Goal: Task Accomplishment & Management: Manage account settings

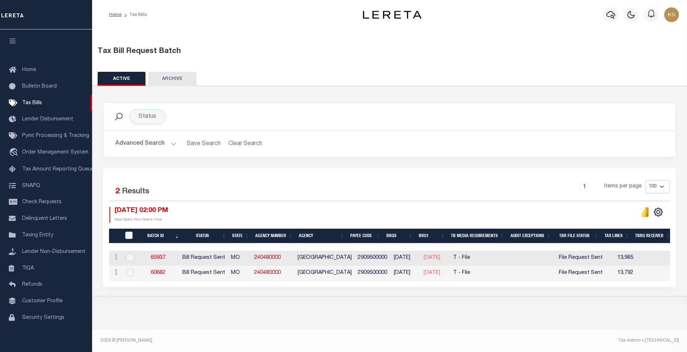
click at [172, 146] on button "Advanced Search" at bounding box center [145, 144] width 61 height 14
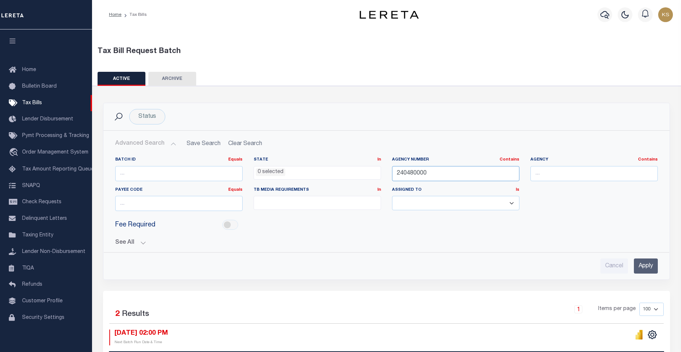
drag, startPoint x: 429, startPoint y: 175, endPoint x: 281, endPoint y: 175, distance: 147.3
click at [281, 175] on div "Batch ID Equals Equals Is Not Equal To Is Greater Than Is Less Than State In In…" at bounding box center [387, 187] width 554 height 60
click at [649, 265] on input "Apply" at bounding box center [646, 265] width 24 height 15
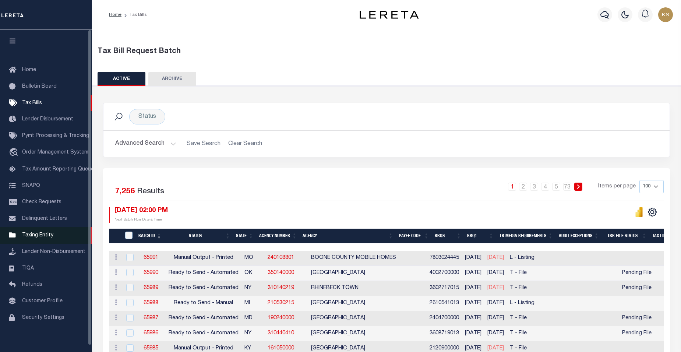
click at [45, 238] on span "Taxing Entity" at bounding box center [37, 235] width 31 height 5
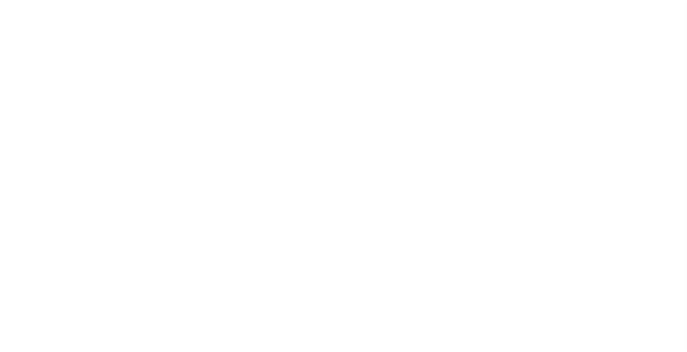
scroll to position [7, 0]
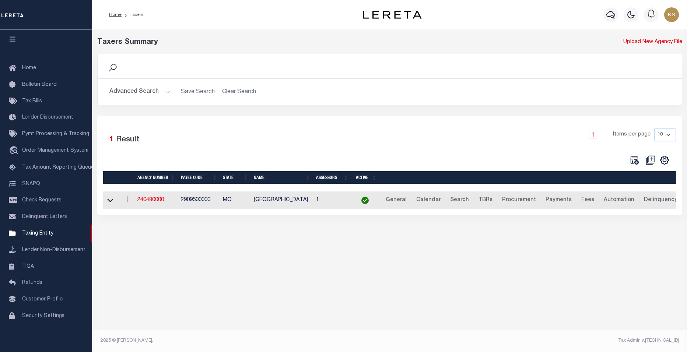
click at [164, 92] on button "Advanced Search" at bounding box center [139, 92] width 61 height 14
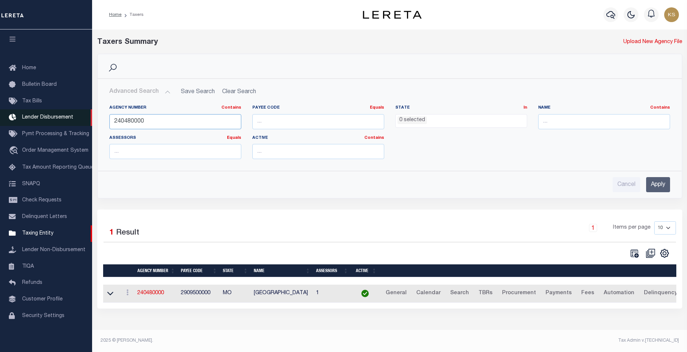
drag, startPoint x: 106, startPoint y: 122, endPoint x: 77, endPoint y: 120, distance: 29.5
click at [77, 120] on div "Home Taxers Profile" at bounding box center [343, 173] width 687 height 346
paste input "4555023"
type input "455502300"
click at [661, 185] on input "Apply" at bounding box center [658, 184] width 24 height 15
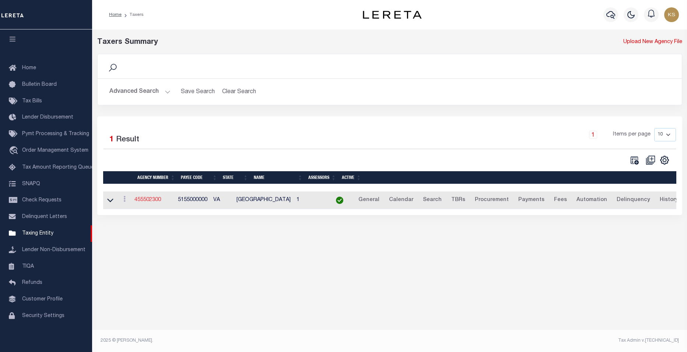
click at [155, 201] on link "455502300" at bounding box center [147, 199] width 27 height 5
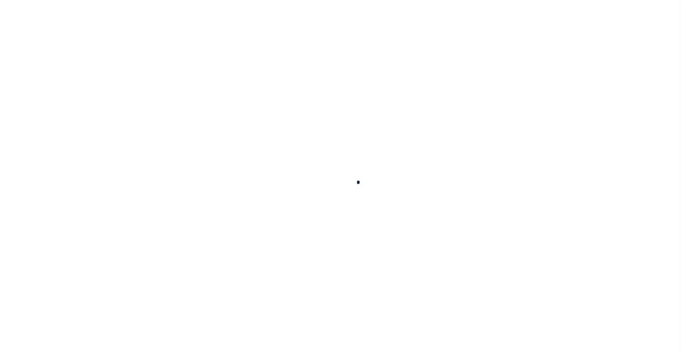
select select
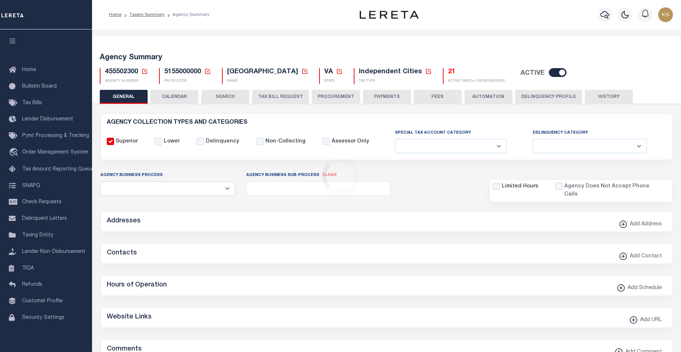
checkbox input "false"
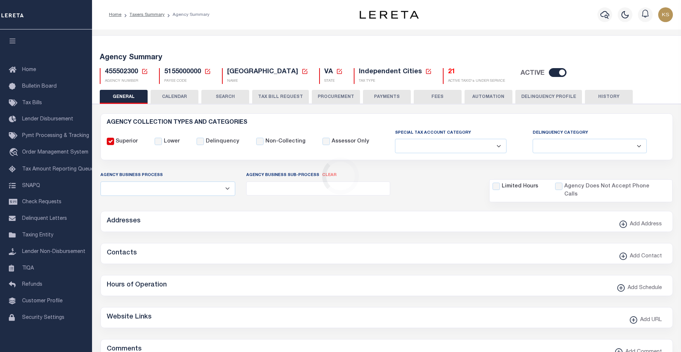
type input "5155000000"
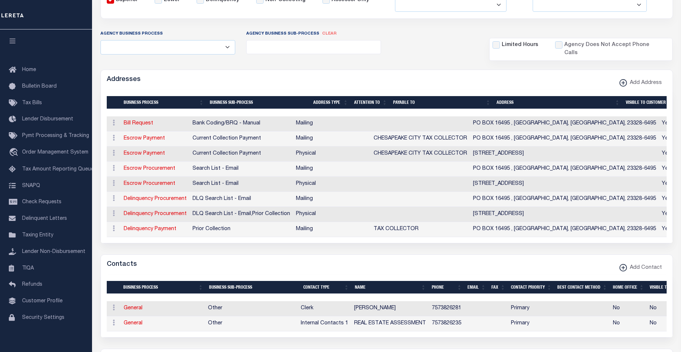
scroll to position [67, 0]
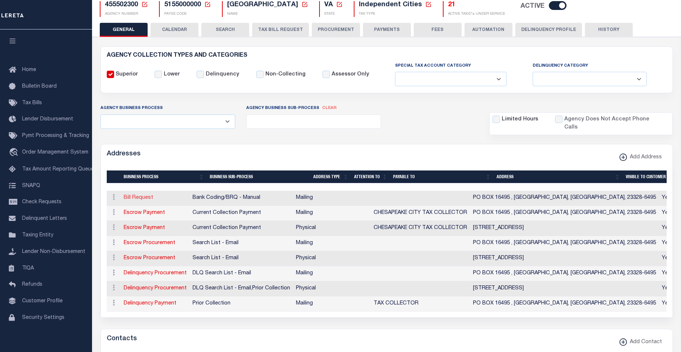
click at [134, 195] on link "Bill Request" at bounding box center [138, 197] width 29 height 5
select select "1"
checkbox input "false"
select select
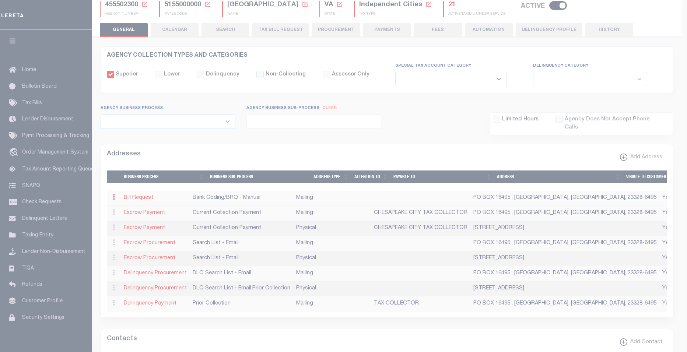
type input "PO BOX 16495"
type input "CHESAPEAKE"
select select "VA"
type input "23328-6495"
checkbox input "true"
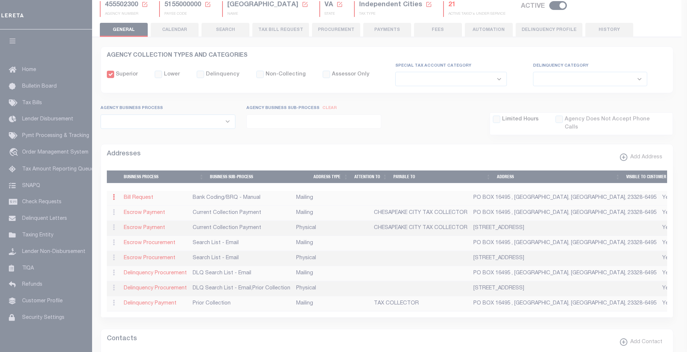
select select "1"
select select "2"
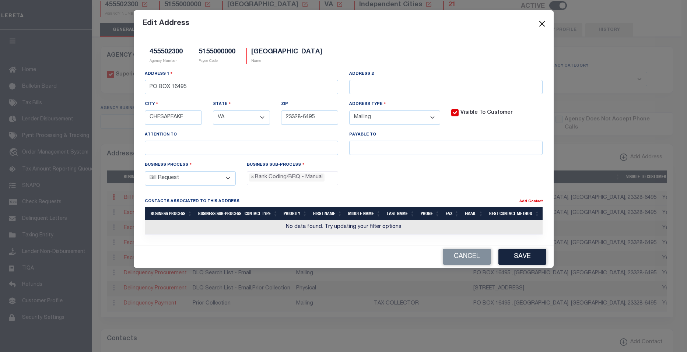
click at [546, 22] on button "Close" at bounding box center [542, 24] width 10 height 10
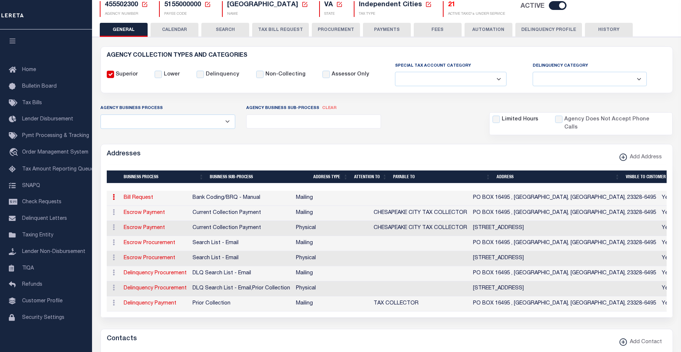
drag, startPoint x: 296, startPoint y: 29, endPoint x: 333, endPoint y: 94, distance: 74.5
click at [296, 29] on button "TAX BILL REQUEST" at bounding box center [280, 30] width 57 height 14
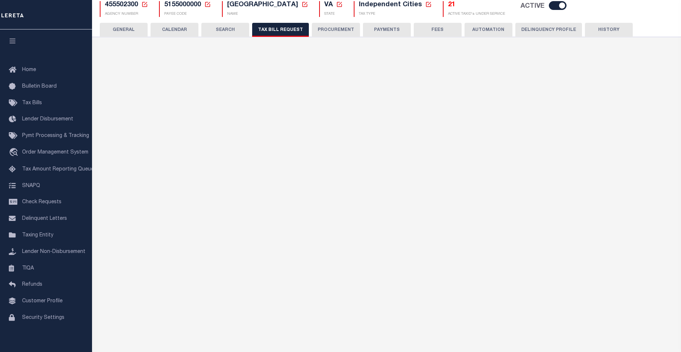
select select "27"
checkbox input "false"
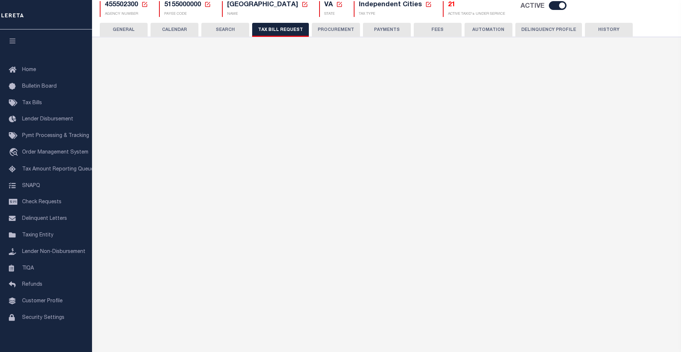
select select "22"
select select "true"
select select "14"
type input "799"
select select
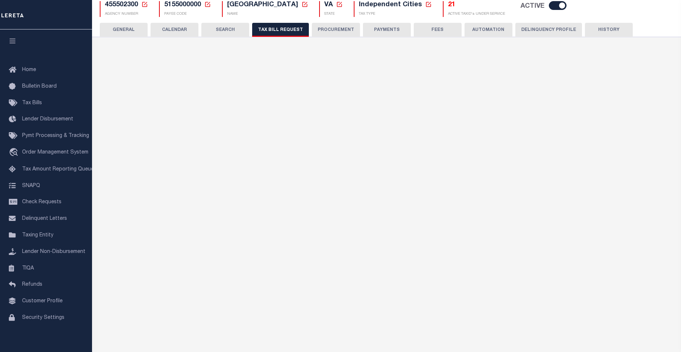
select select "2"
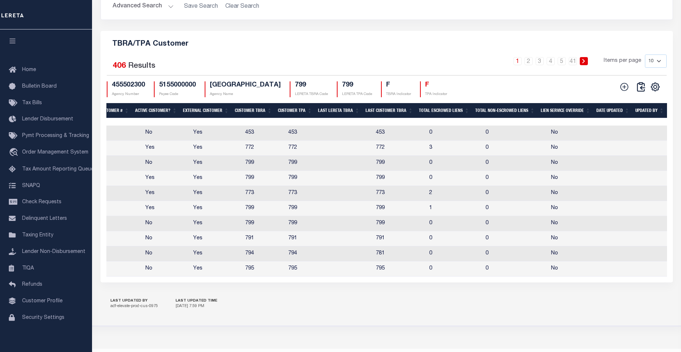
scroll to position [876, 0]
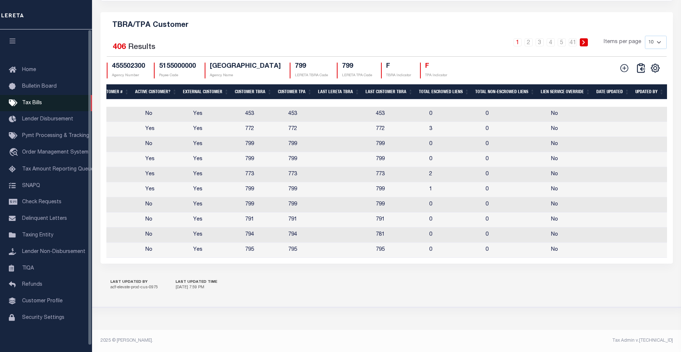
click at [38, 103] on span "Tax Bills" at bounding box center [32, 103] width 20 height 5
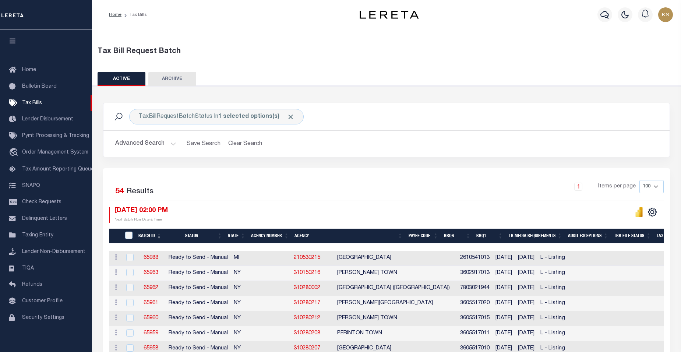
click at [171, 144] on button "Advanced Search" at bounding box center [145, 144] width 61 height 14
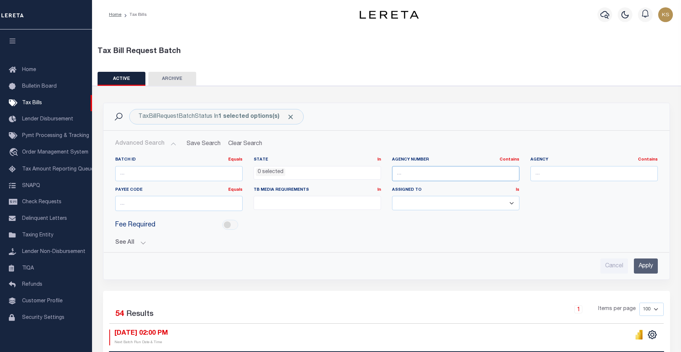
click at [444, 176] on input "text" at bounding box center [455, 173] width 127 height 15
paste input "455502300"
type input "455502300"
click at [649, 267] on input "Apply" at bounding box center [646, 265] width 24 height 15
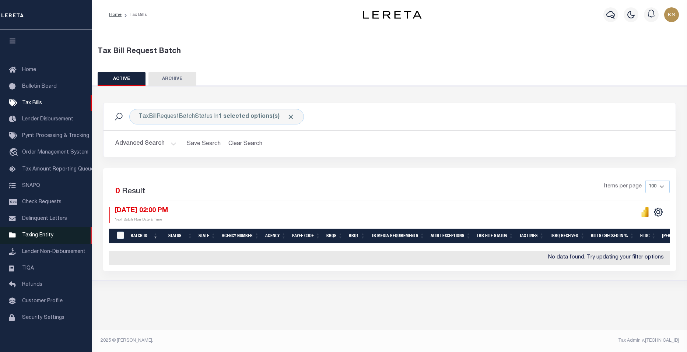
click at [45, 238] on span "Taxing Entity" at bounding box center [37, 235] width 31 height 5
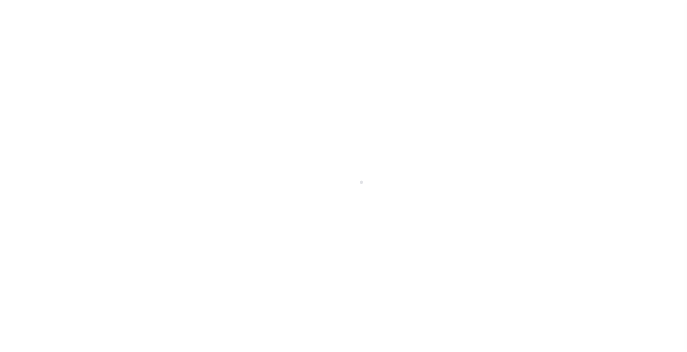
scroll to position [7, 0]
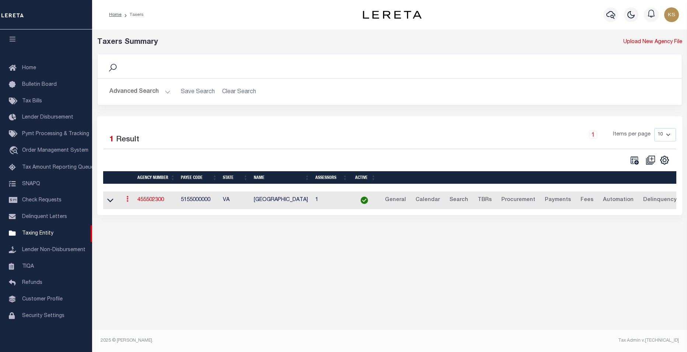
click at [127, 201] on icon at bounding box center [127, 199] width 2 height 6
click at [140, 213] on link "View" at bounding box center [149, 211] width 51 height 12
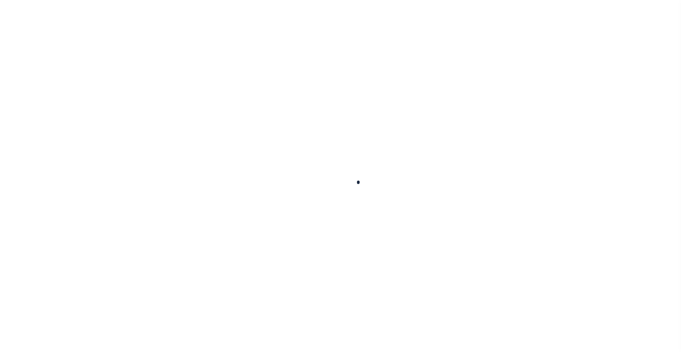
select select
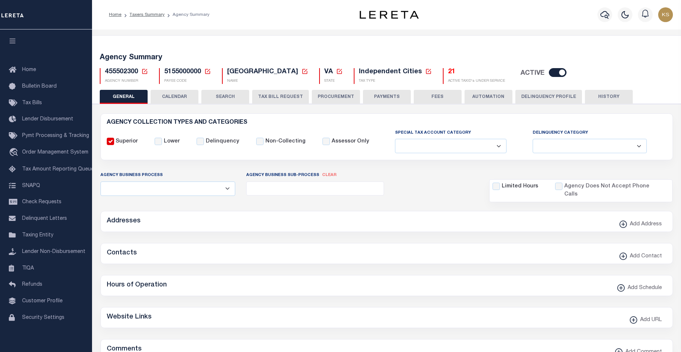
checkbox input "false"
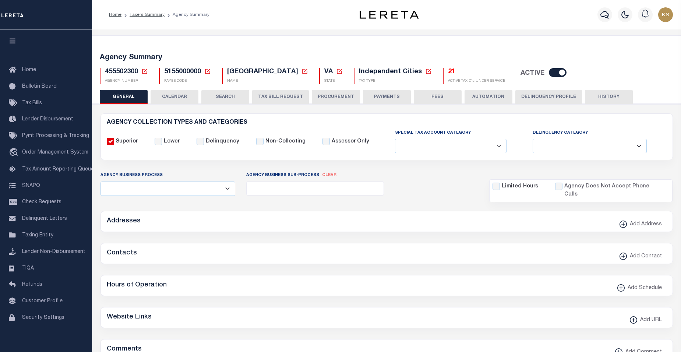
type input "5155000000"
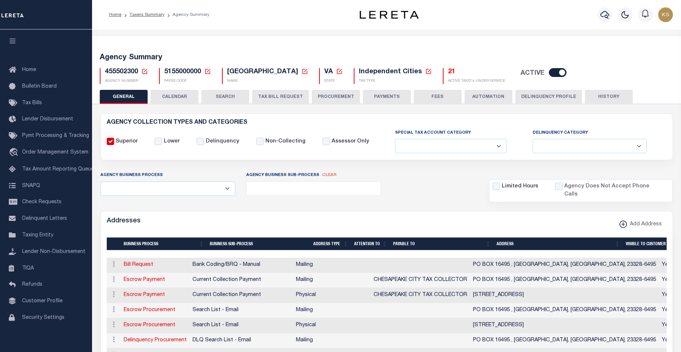
click at [156, 211] on div "Addresses Add Address" at bounding box center [387, 221] width 572 height 20
click at [42, 238] on span "Taxing Entity" at bounding box center [37, 235] width 31 height 5
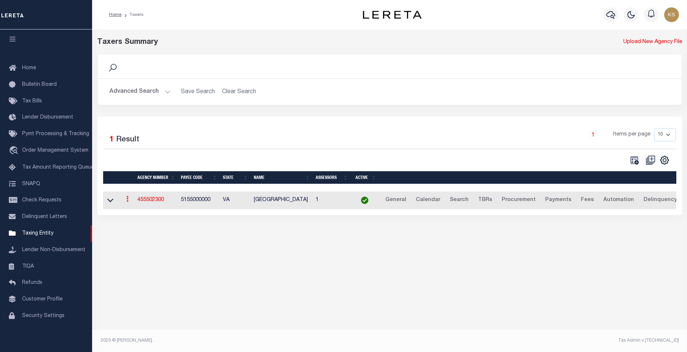
click at [127, 201] on icon at bounding box center [127, 199] width 2 height 6
click at [138, 212] on link "View" at bounding box center [149, 211] width 51 height 12
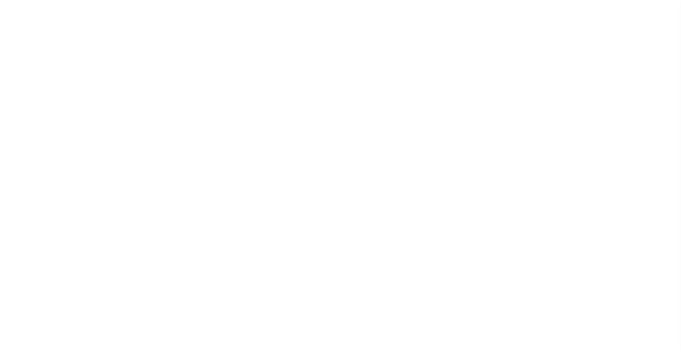
select select
checkbox input "false"
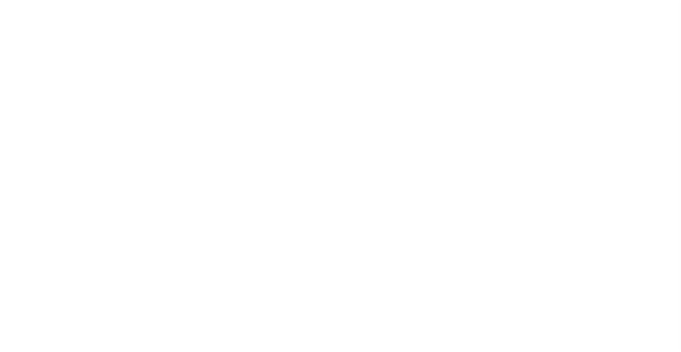
checkbox input "false"
type input "5155000000"
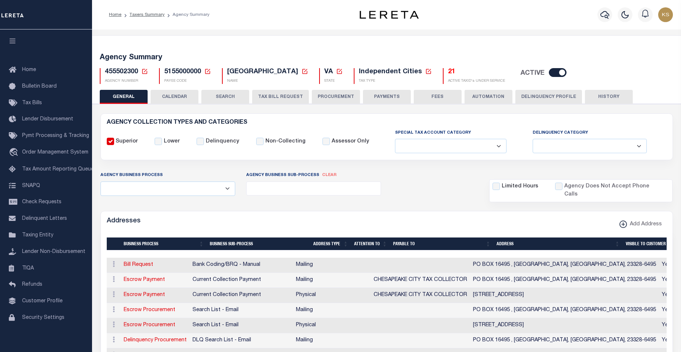
click at [261, 97] on button "TAX BILL REQUEST" at bounding box center [280, 97] width 57 height 14
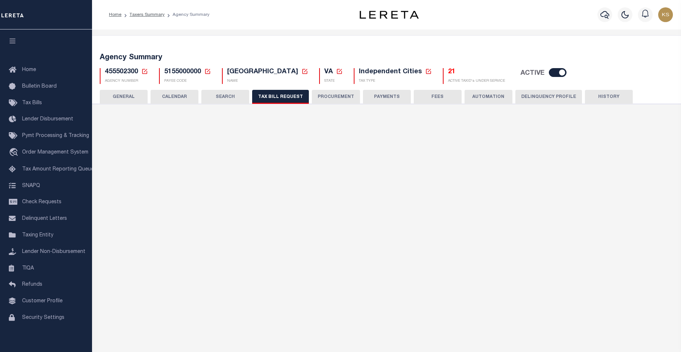
select select "27"
checkbox input "false"
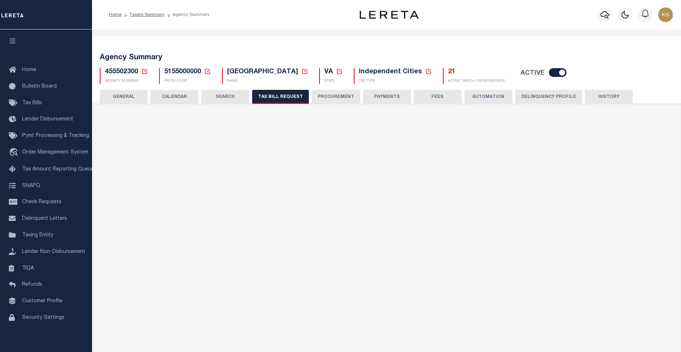
select select "22"
select select "true"
select select "14"
type input "799"
select select
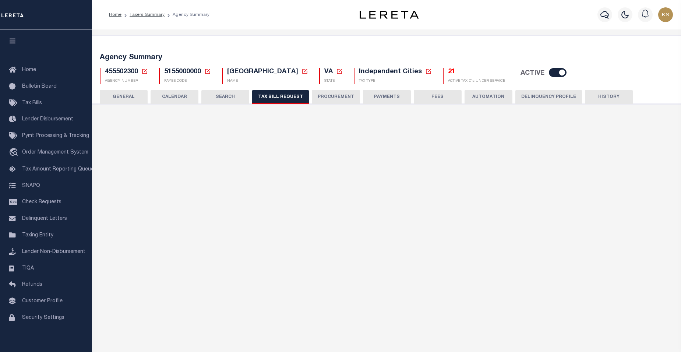
select select "2"
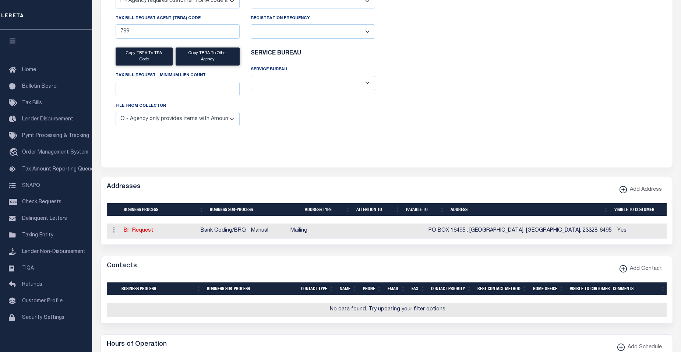
scroll to position [270, 0]
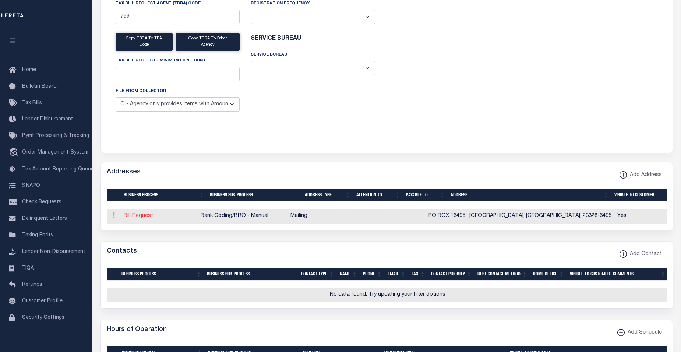
click at [144, 218] on link "Bill Request" at bounding box center [138, 215] width 29 height 5
select select "1"
checkbox input "false"
select select
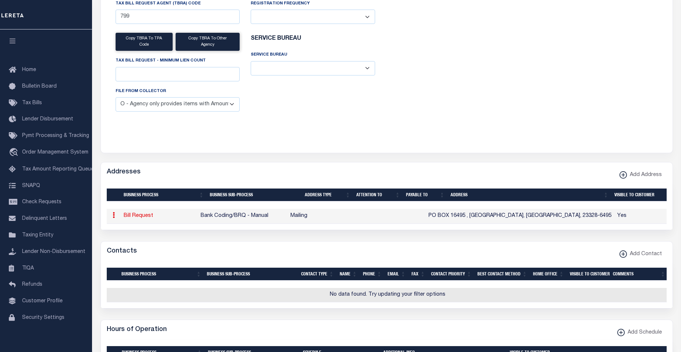
type input "PO BOX 16495"
type input "CHESAPEAKE"
select select "VA"
type input "23328-6495"
checkbox input "true"
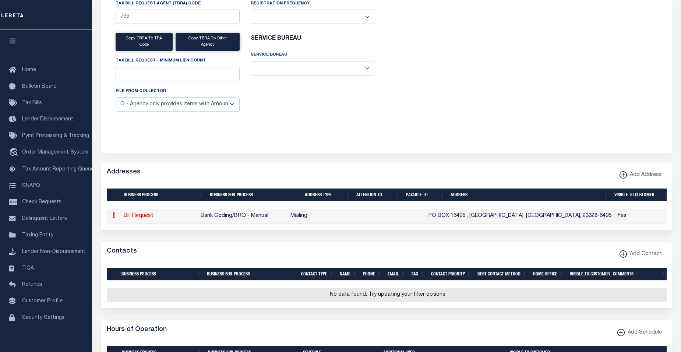
select select "2"
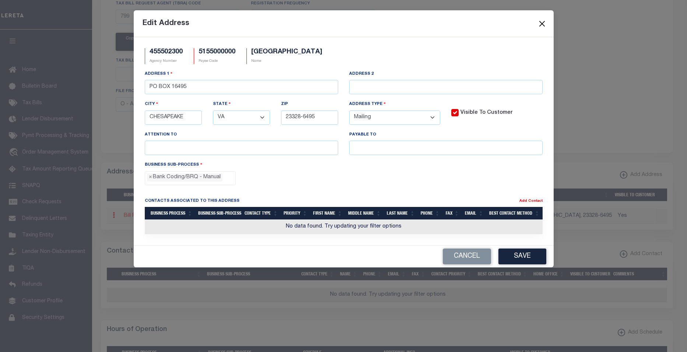
click at [543, 27] on button "Close" at bounding box center [542, 24] width 10 height 10
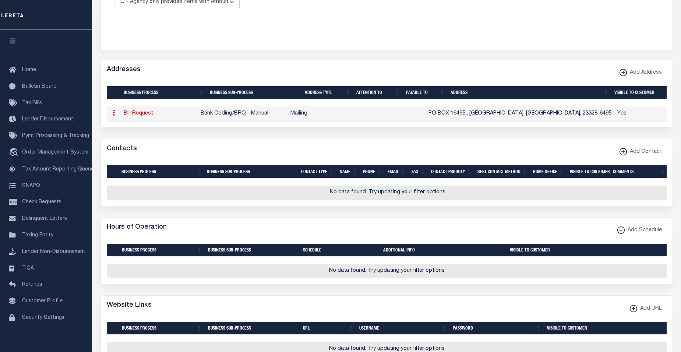
scroll to position [380, 0]
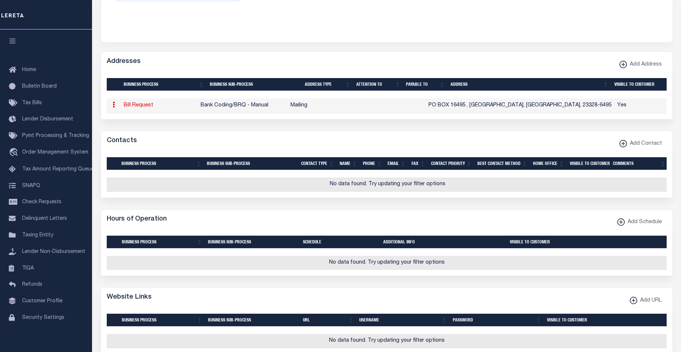
click at [113, 108] on icon at bounding box center [114, 105] width 2 height 6
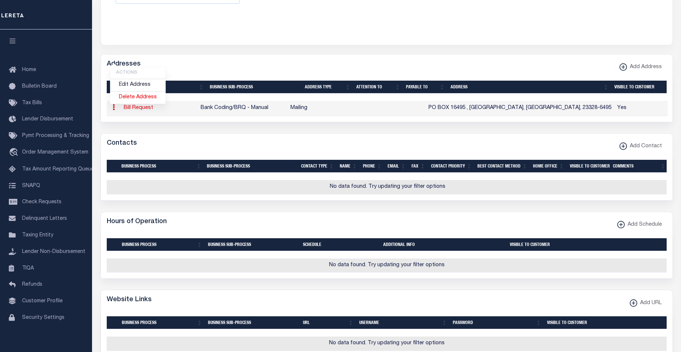
scroll to position [0, 0]
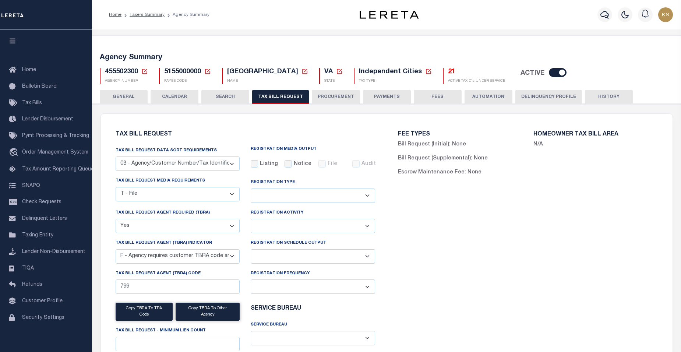
click at [145, 73] on icon at bounding box center [144, 71] width 7 height 7
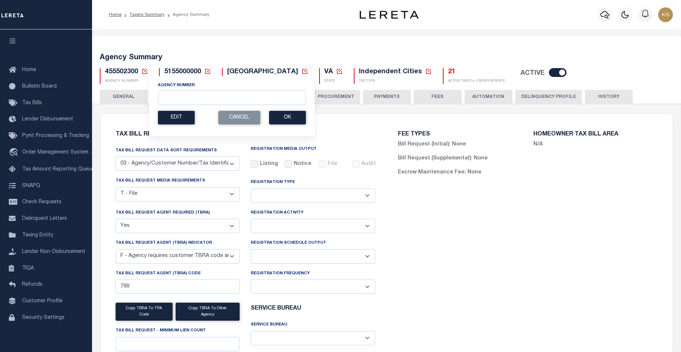
click at [235, 21] on div "Home Taxers Summary Agency Summary" at bounding box center [222, 14] width 239 height 15
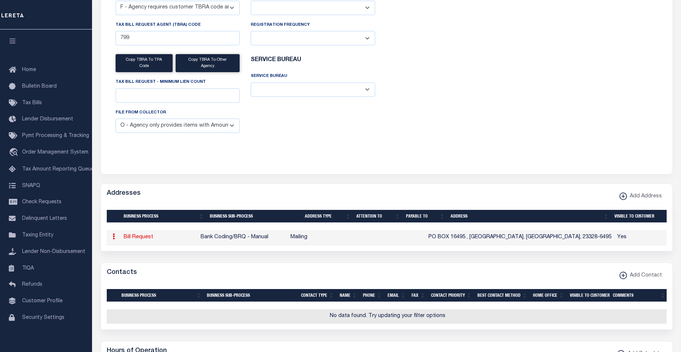
scroll to position [313, 0]
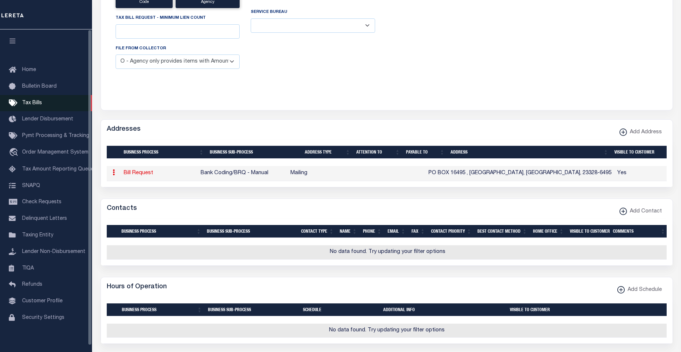
click at [35, 104] on span "Tax Bills" at bounding box center [32, 103] width 20 height 5
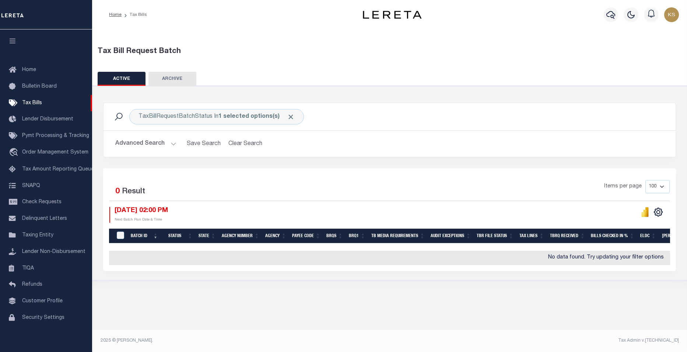
click at [210, 332] on footer "2025 © [PERSON_NAME]. Tax Admin v.[TECHNICAL_ID]" at bounding box center [389, 341] width 595 height 22
click at [482, 121] on div "TaxBillRequestBatchStatus In 1 selected options(s) Search" at bounding box center [389, 116] width 560 height 15
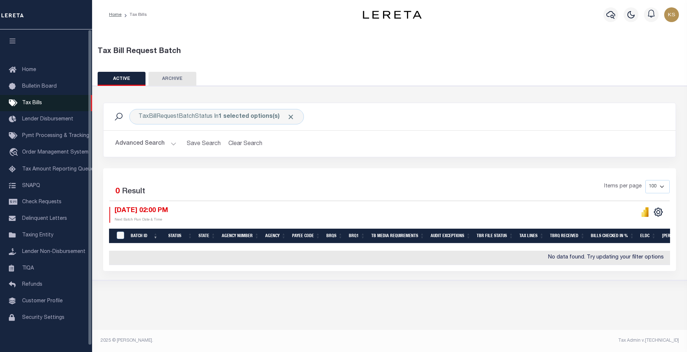
click at [30, 102] on span "Tax Bills" at bounding box center [32, 103] width 20 height 5
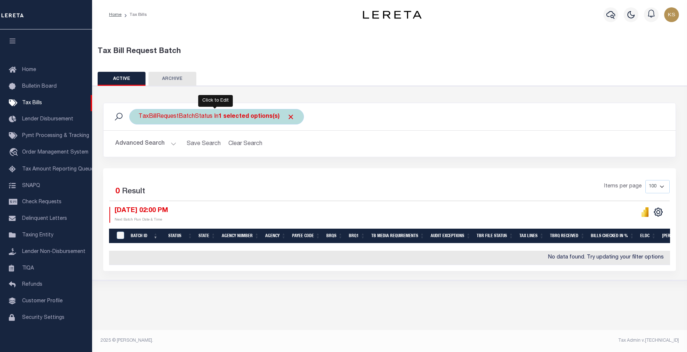
click at [253, 119] on b "1 selected options(s)" at bounding box center [248, 117] width 61 height 6
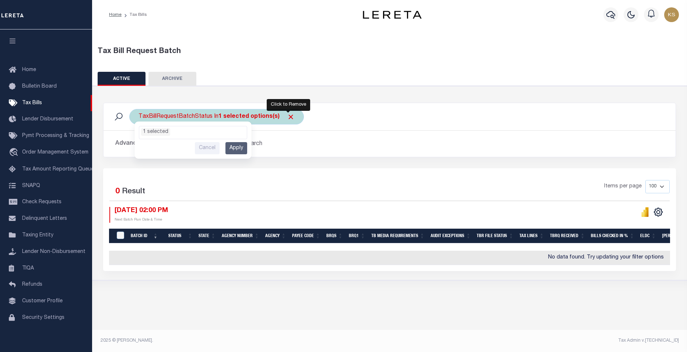
click at [287, 117] on span "Click to Remove" at bounding box center [291, 117] width 8 height 8
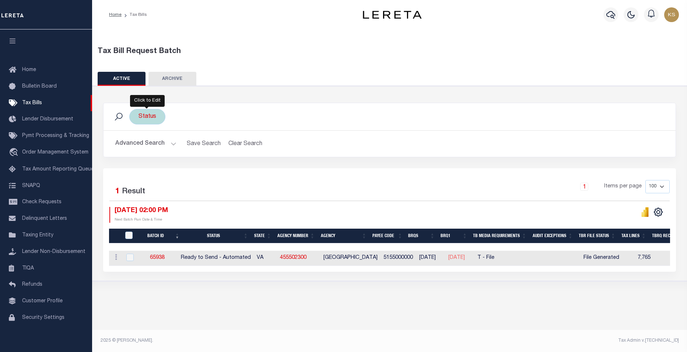
click at [149, 115] on div "Status" at bounding box center [147, 116] width 36 height 15
select select
click at [238, 148] on input "Apply" at bounding box center [236, 148] width 22 height 12
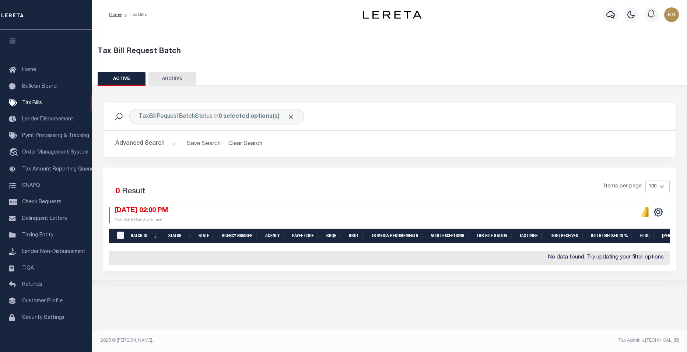
click at [457, 142] on h2 "Advanced Search Save Search Clear Search TaxBillBatches_dynamictable_____Defaul…" at bounding box center [389, 144] width 560 height 14
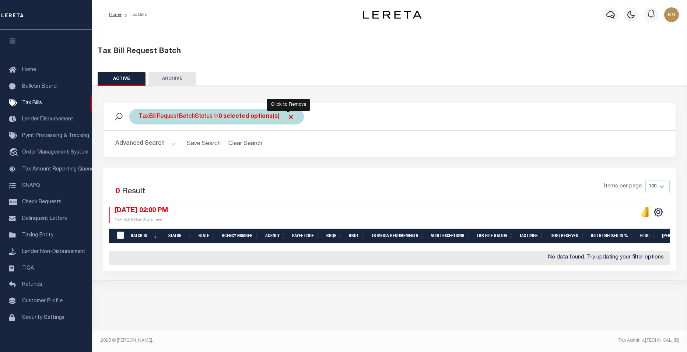
click at [287, 117] on span "Click to Remove" at bounding box center [291, 117] width 8 height 8
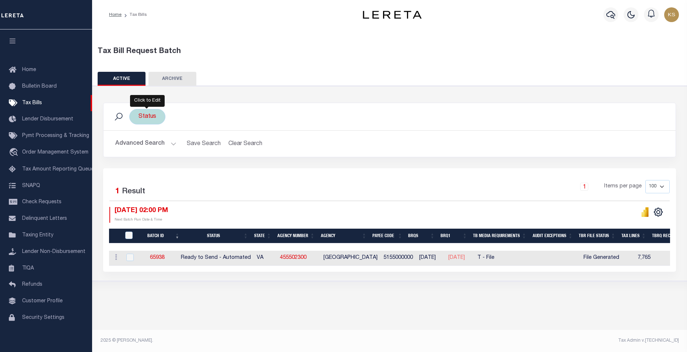
click at [151, 119] on div "Status" at bounding box center [147, 116] width 36 height 15
click at [170, 133] on ul "0 selected" at bounding box center [193, 131] width 108 height 10
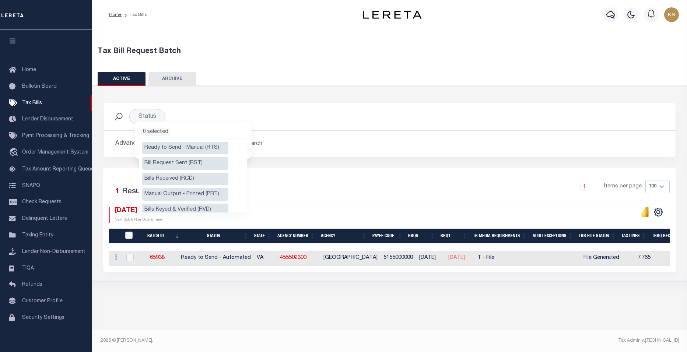
click at [184, 147] on li "Ready to Send - Manual (RTS)" at bounding box center [185, 148] width 86 height 13
select select "RTS"
click at [480, 179] on div "Selected 1 Result 1 Items per page 100 200 500 1000 10/06/2025 02:00 PM" at bounding box center [389, 219] width 573 height 103
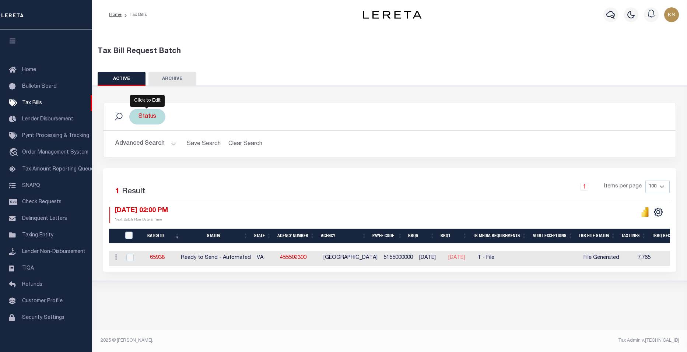
click at [152, 117] on div "Status Ready to Send - Manual (RTS) Bill Request Sent (RST) Bills Received (RCD…" at bounding box center [147, 116] width 36 height 15
click at [156, 131] on li "0 selected" at bounding box center [155, 132] width 29 height 8
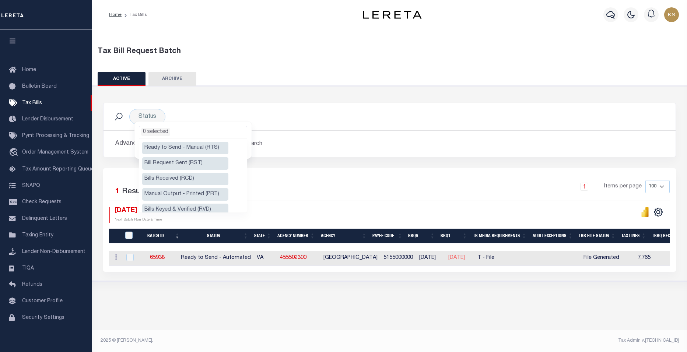
click at [168, 146] on li "Ready to Send - Manual (RTS)" at bounding box center [185, 148] width 86 height 13
select select "RTS"
click at [181, 192] on li "Manual Output - Printed (PRT)" at bounding box center [185, 194] width 86 height 13
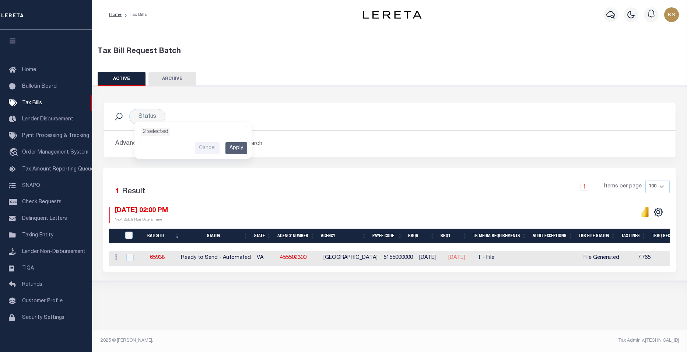
click at [502, 208] on div at bounding box center [530, 215] width 280 height 16
click at [154, 145] on button "Advanced Search" at bounding box center [145, 144] width 61 height 14
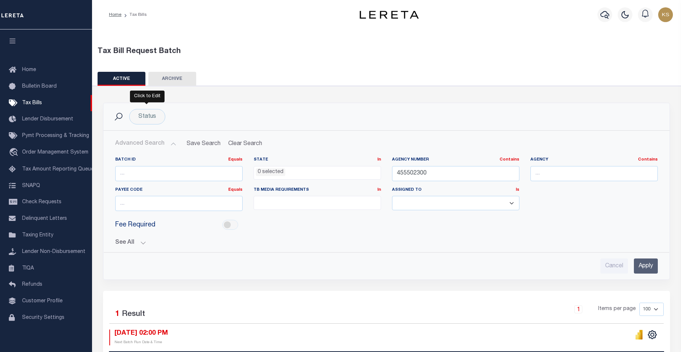
click at [147, 119] on div "Status Ready to Send - Manual (RTS) Bill Request Sent (RST) Bills Received (RCD…" at bounding box center [147, 116] width 36 height 15
click at [176, 128] on ul "0 selected" at bounding box center [193, 131] width 108 height 10
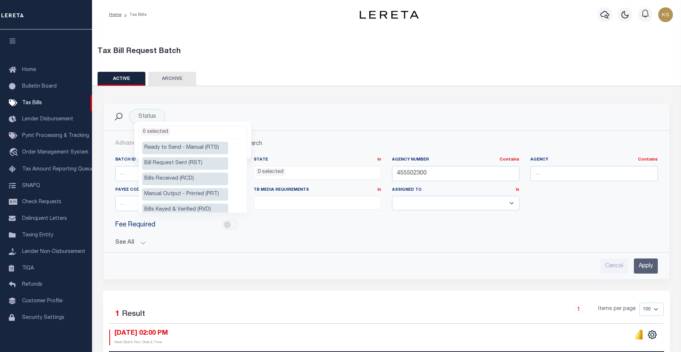
click at [189, 149] on li "Ready to Send - Manual (RTS)" at bounding box center [185, 148] width 86 height 13
select select "RTS"
click at [193, 192] on li "Manual Output - Printed (PRT)" at bounding box center [185, 194] width 86 height 13
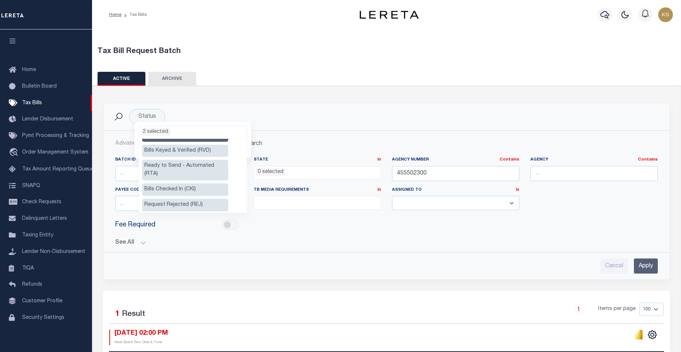
click at [207, 166] on li "Ready to Send - Automated (RTA)" at bounding box center [185, 170] width 86 height 21
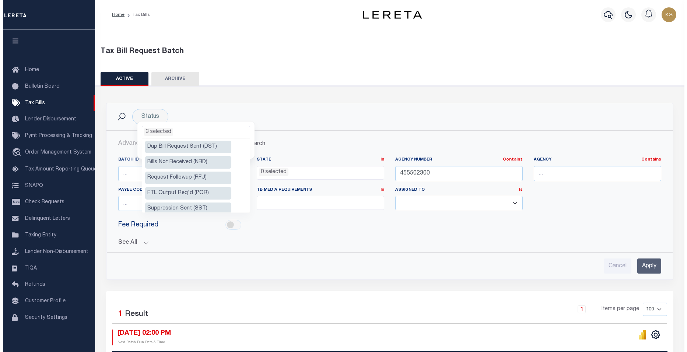
scroll to position [145, 0]
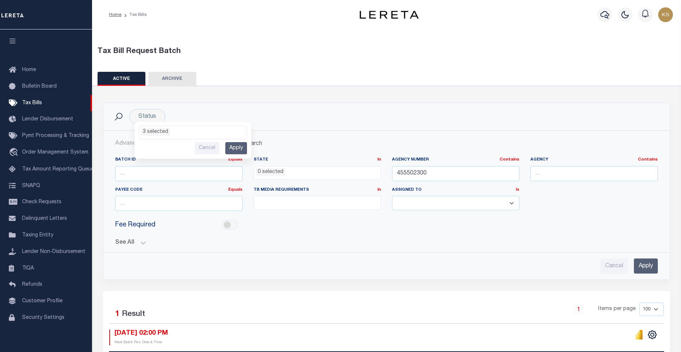
click at [649, 268] on input "Apply" at bounding box center [646, 265] width 24 height 15
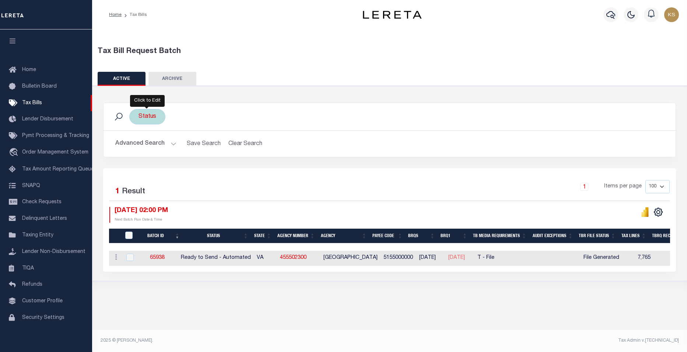
click at [147, 118] on div "Status Ready to Send - Manual (RTS) Bill Request Sent (RST) Bills Received (RCD…" at bounding box center [147, 116] width 36 height 15
click at [172, 133] on ul "0 selected" at bounding box center [193, 131] width 108 height 10
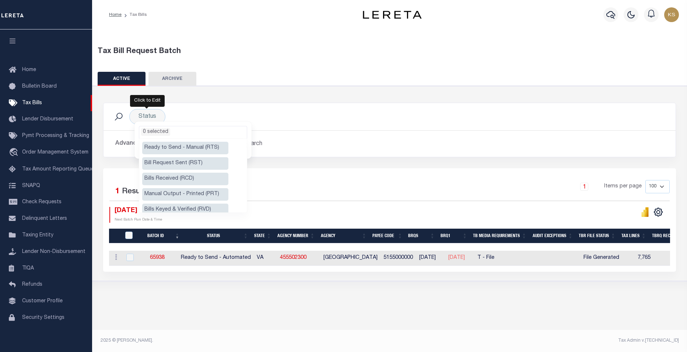
click at [177, 148] on li "Ready to Send - Manual (RTS)" at bounding box center [185, 148] width 86 height 13
select select "RTS"
click at [191, 194] on li "Manual Output - Printed (PRT)" at bounding box center [185, 194] width 86 height 13
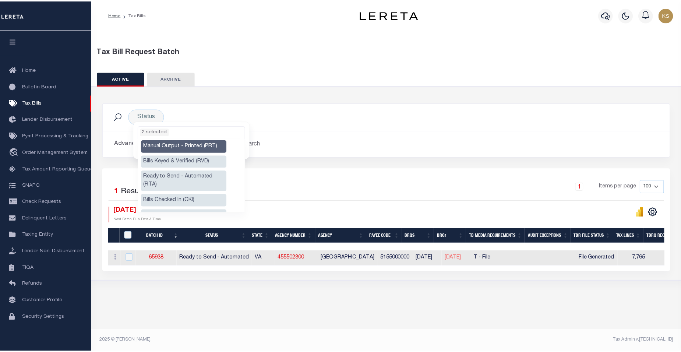
scroll to position [59, 0]
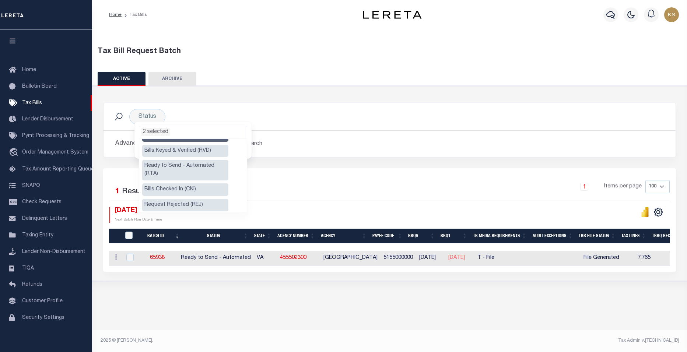
click at [207, 165] on li "Ready to Send - Automated (RTA)" at bounding box center [185, 170] width 86 height 21
click at [330, 187] on div "1 Items per page 100 200 500 1000" at bounding box center [460, 189] width 417 height 19
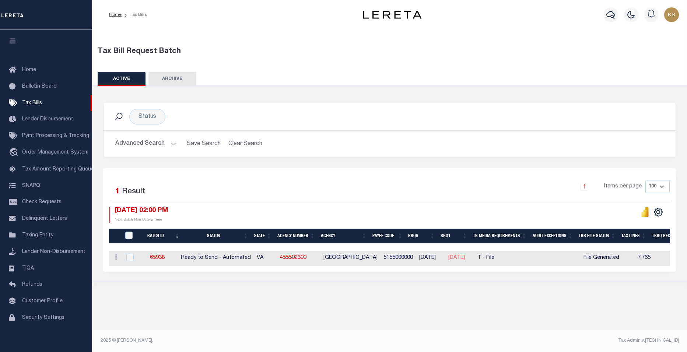
click at [173, 144] on button "Advanced Search" at bounding box center [145, 144] width 61 height 14
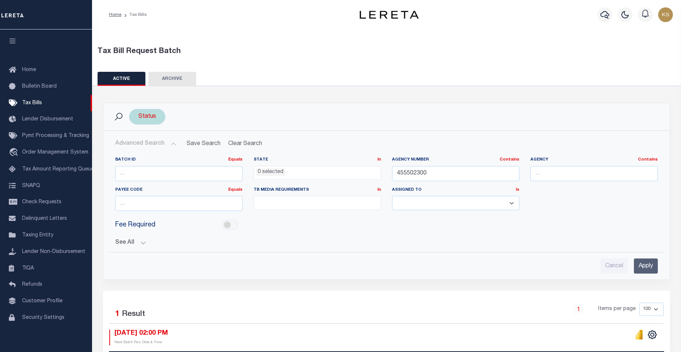
click at [150, 118] on div "Status Ready to Send - Manual (RTS) Bill Request Sent (RST) Bills Received (RCD…" at bounding box center [147, 116] width 36 height 15
click at [184, 133] on ul "0 selected" at bounding box center [193, 131] width 108 height 10
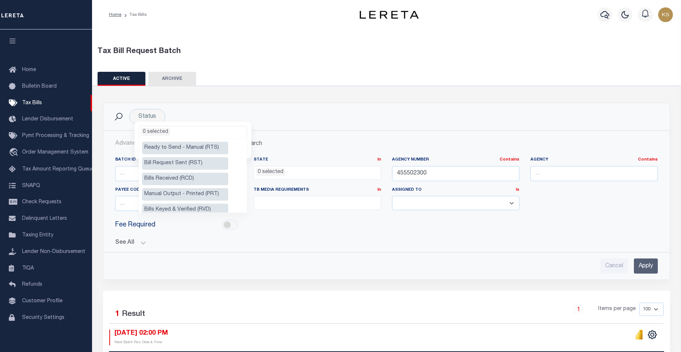
click at [178, 147] on li "Ready to Send - Manual (RTS)" at bounding box center [185, 148] width 86 height 13
select select "RTS"
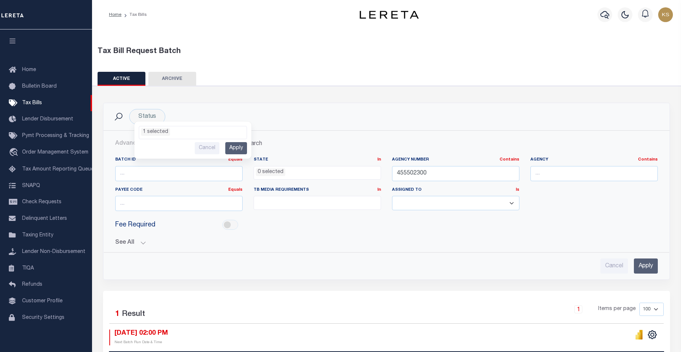
click at [289, 134] on div "Advanced Search Save Search Clear Search TaxBillBatches_dynamictable_____Defaul…" at bounding box center [386, 205] width 566 height 149
click at [154, 115] on div "Status Ready to Send - Manual (RTS) Bill Request Sent (RST) Bills Received (RCD…" at bounding box center [147, 116] width 36 height 15
click at [159, 133] on li "0 selected" at bounding box center [155, 132] width 29 height 8
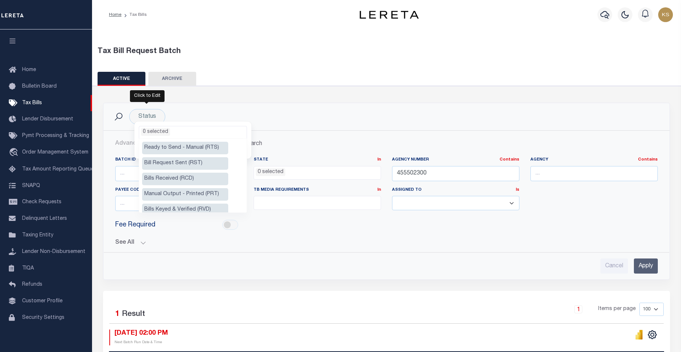
click at [159, 146] on li "Ready to Send - Manual (RTS)" at bounding box center [185, 148] width 86 height 13
select select "RTS"
click at [169, 193] on li "Manual Output - Printed (PRT)" at bounding box center [185, 194] width 86 height 13
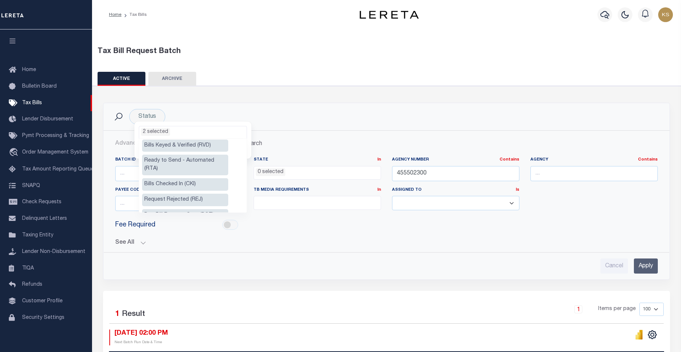
scroll to position [64, 0]
click at [222, 162] on li "Ready to Send - Automated (RTA)" at bounding box center [185, 165] width 86 height 21
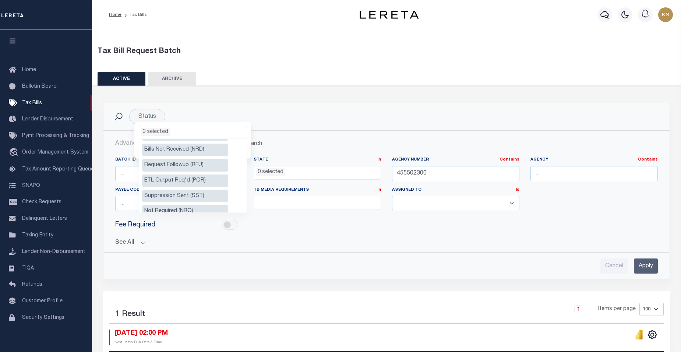
click at [270, 138] on h2 "Advanced Search Save Search Clear Search TaxBillBatches_dynamictable_____Defaul…" at bounding box center [386, 144] width 555 height 14
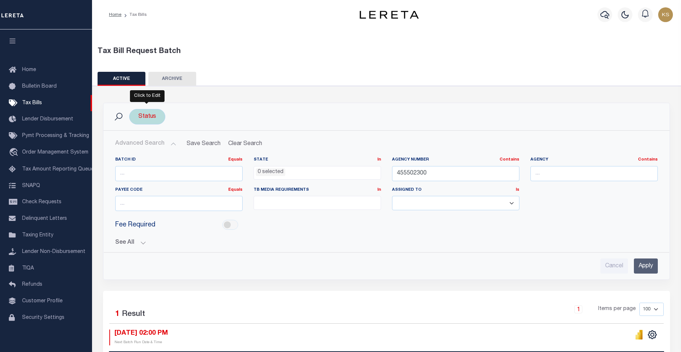
click at [144, 117] on div "Status Ready to Send - Manual (RTS) Bill Request Sent (RST) Bills Received (RCD…" at bounding box center [147, 116] width 36 height 15
select select
click at [238, 149] on input "Apply" at bounding box center [236, 148] width 22 height 12
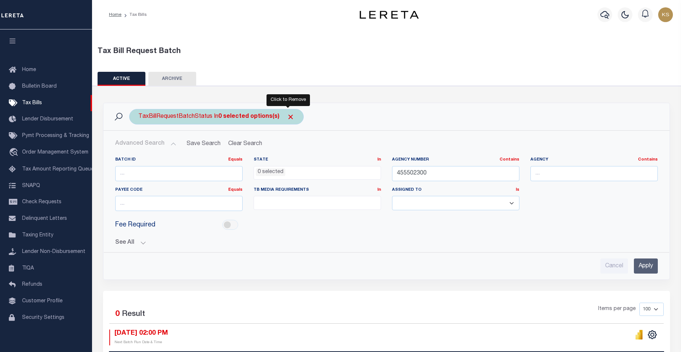
click at [287, 116] on span "Click to Remove" at bounding box center [291, 117] width 8 height 8
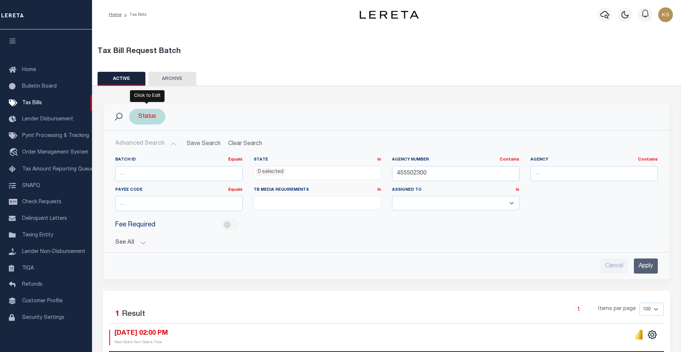
click at [156, 117] on div "Status" at bounding box center [147, 116] width 36 height 15
click at [167, 131] on li "0 selected" at bounding box center [155, 132] width 29 height 8
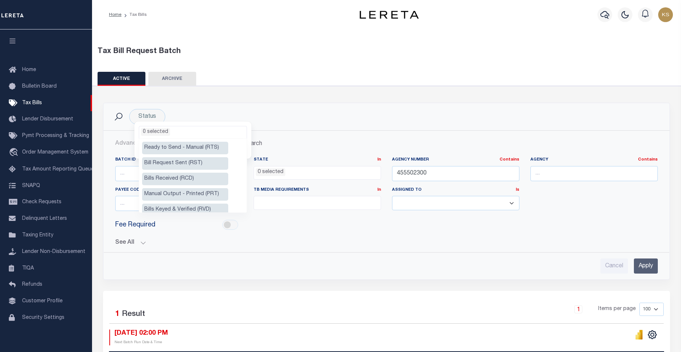
click at [175, 149] on li "Ready to Send - Manual (RTS)" at bounding box center [185, 148] width 86 height 13
select select "RTS"
click at [645, 268] on input "Apply" at bounding box center [646, 265] width 24 height 15
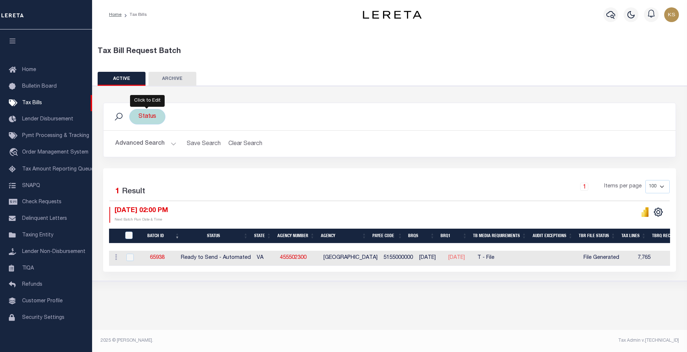
click at [151, 120] on div "Status Ready to Send - Manual (RTS) Bill Request Sent (RST) Bills Received (RCD…" at bounding box center [147, 116] width 36 height 15
click at [159, 131] on li "0 selected" at bounding box center [155, 132] width 29 height 8
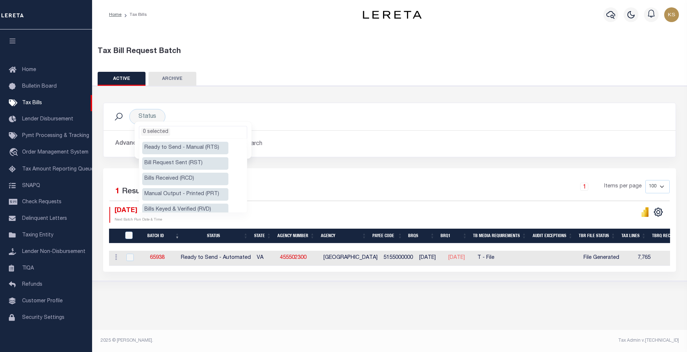
click at [154, 146] on li "Ready to Send - Manual (RTS)" at bounding box center [185, 148] width 86 height 13
select select "RTS"
drag, startPoint x: 169, startPoint y: 133, endPoint x: 215, endPoint y: 93, distance: 61.6
click at [215, 93] on div "Status Ready to Send - Manual (RTS) Bill Request Sent (RST) Bills Received (RCD…" at bounding box center [390, 184] width 602 height 196
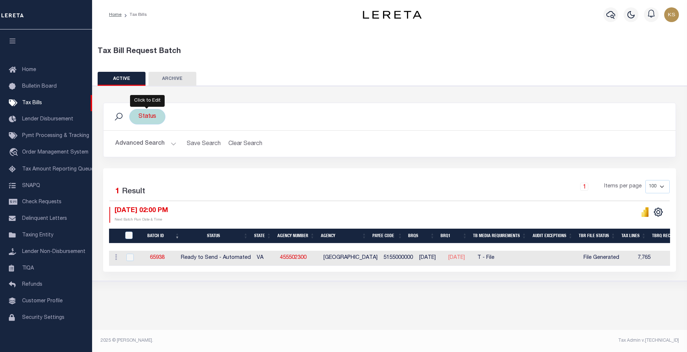
click at [148, 116] on div "Status Ready to Send - Manual (RTS) Bill Request Sent (RST) Bills Received (RCD…" at bounding box center [147, 116] width 36 height 15
click at [141, 132] on li "0 selected" at bounding box center [155, 132] width 29 height 8
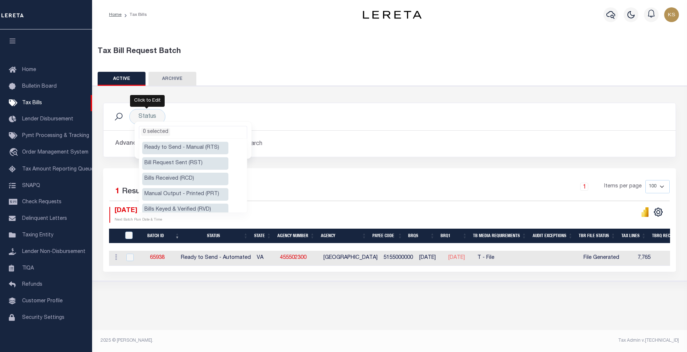
click at [159, 145] on li "Ready to Send - Manual (RTS)" at bounding box center [185, 148] width 86 height 13
select select "RTS"
click at [534, 161] on div "Status Ready to Send - Manual (RTS) Bill Request Sent (RST) Bills Received (RCD…" at bounding box center [390, 136] width 584 height 66
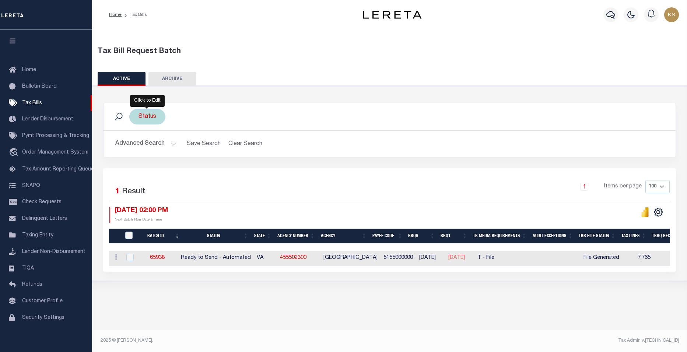
click at [147, 120] on div "Status Ready to Send - Manual (RTS) Bill Request Sent (RST) Bills Received (RCD…" at bounding box center [147, 116] width 36 height 15
click at [142, 132] on li "0 selected" at bounding box center [155, 132] width 29 height 8
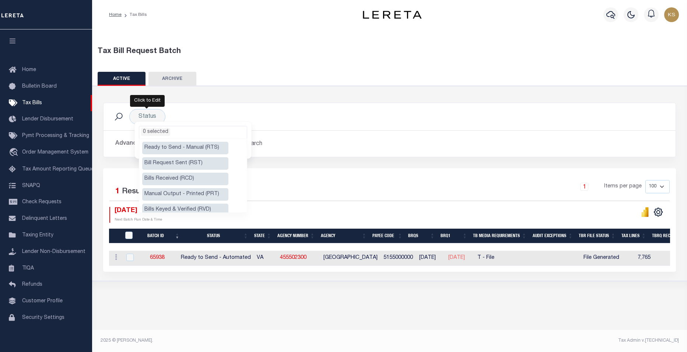
click at [155, 146] on li "Ready to Send - Manual (RTS)" at bounding box center [185, 148] width 86 height 13
select select "RTS"
click at [155, 146] on li "Ready to Send - Manual (RTS)" at bounding box center [185, 148] width 86 height 13
select select "RTS"
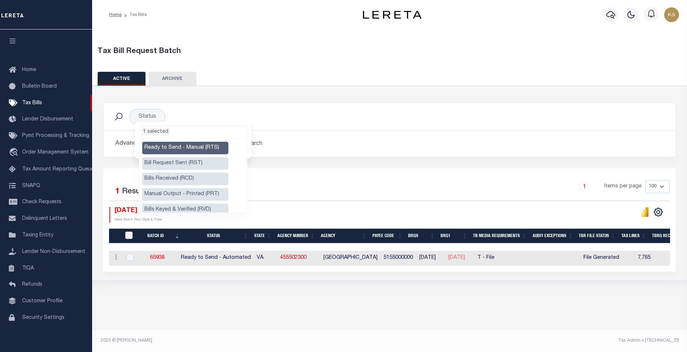
click at [155, 146] on li "Ready to Send - Manual (RTS)" at bounding box center [185, 148] width 86 height 13
select select "RTS"
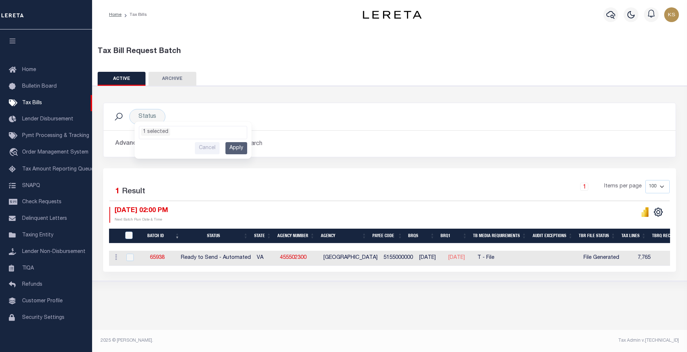
click at [546, 150] on h2 "Advanced Search Save Search Clear Search TaxBillBatches_dynamictable_____Defaul…" at bounding box center [389, 144] width 560 height 14
click at [148, 116] on div "Status Ready to Send - Manual (RTS) Bill Request Sent (RST) Bills Received (RCD…" at bounding box center [147, 116] width 36 height 15
select select
click at [178, 133] on ul "0 selected" at bounding box center [193, 131] width 108 height 10
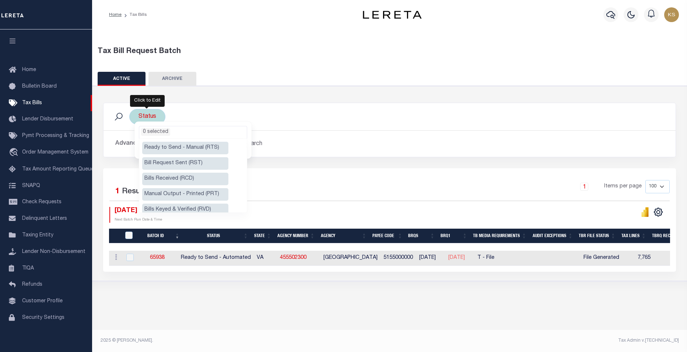
drag, startPoint x: 191, startPoint y: 134, endPoint x: 147, endPoint y: 122, distance: 45.0
click at [147, 122] on div "Ready to Send - Manual (RTS) Bill Request Sent (RST) Bills Received (RCD) Manua…" at bounding box center [192, 140] width 117 height 37
click at [331, 159] on div "Status Ready to Send - Manual (RTS) Bill Request Sent (RST) Bills Received (RCD…" at bounding box center [390, 136] width 584 height 66
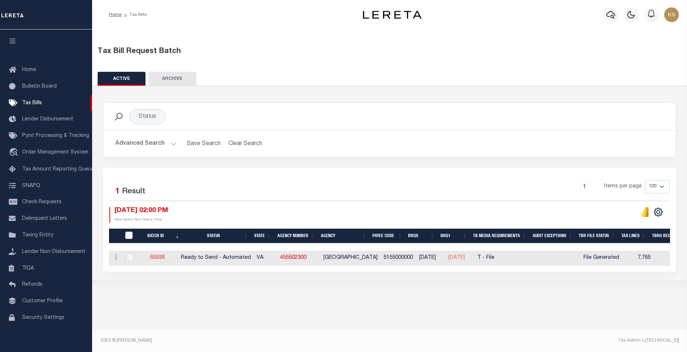
click at [164, 258] on link "65938" at bounding box center [157, 257] width 15 height 5
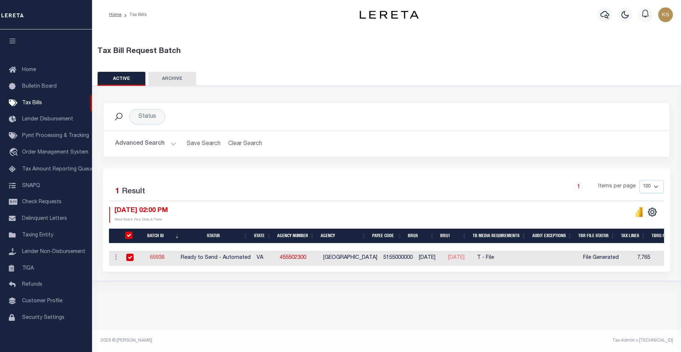
select select "RTA"
type input "No"
type input "Yes"
select select "27"
select select "22"
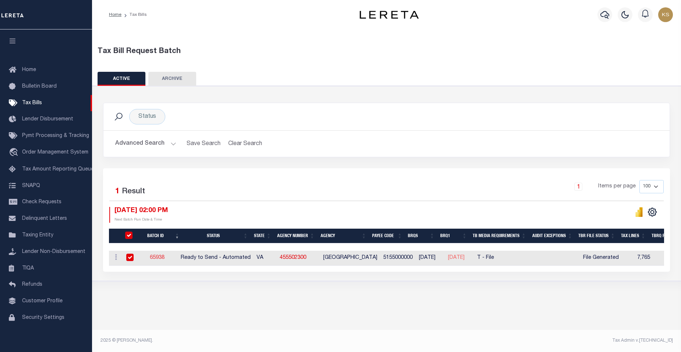
select select "2"
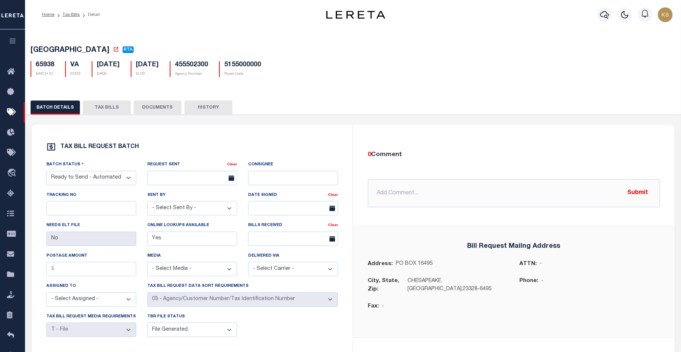
click at [105, 109] on button "TAX BILLS" at bounding box center [107, 108] width 48 height 14
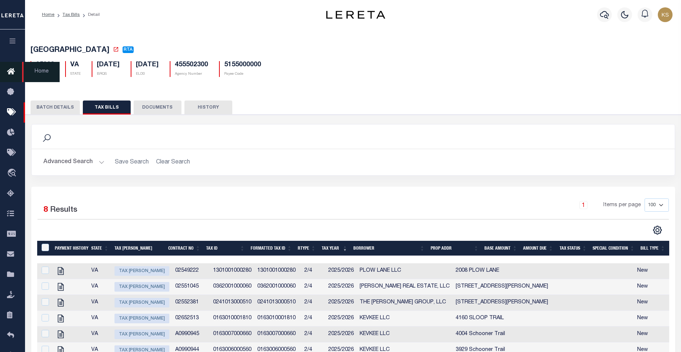
click at [12, 70] on icon at bounding box center [13, 71] width 12 height 9
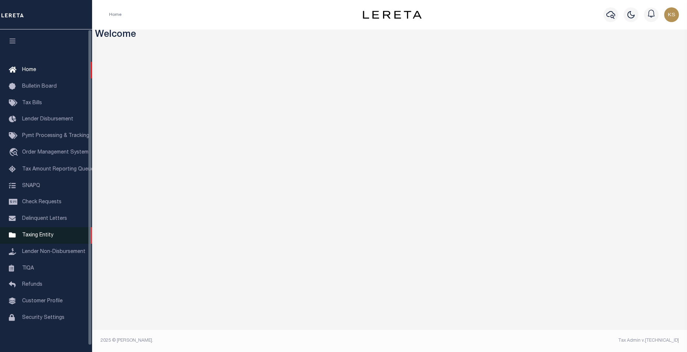
click at [45, 238] on span "Taxing Entity" at bounding box center [37, 235] width 31 height 5
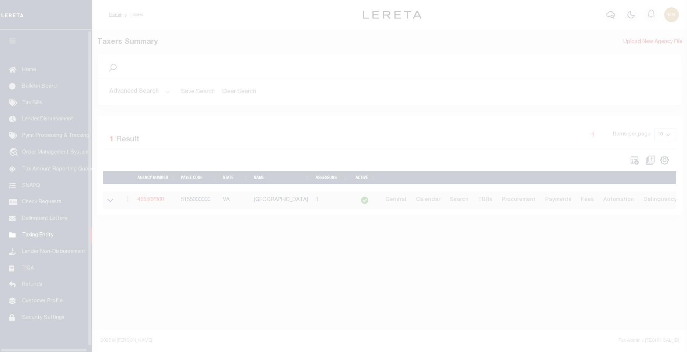
scroll to position [7, 0]
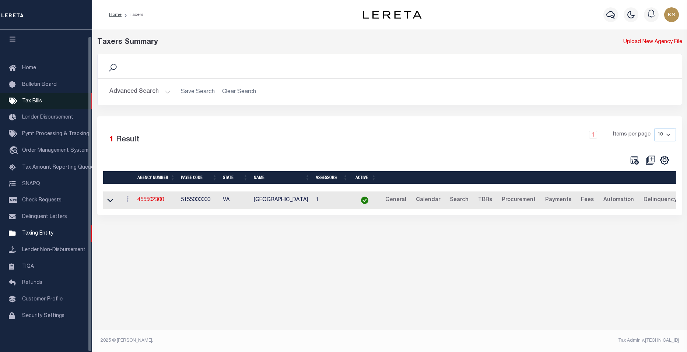
click at [32, 99] on span "Tax Bills" at bounding box center [32, 101] width 20 height 5
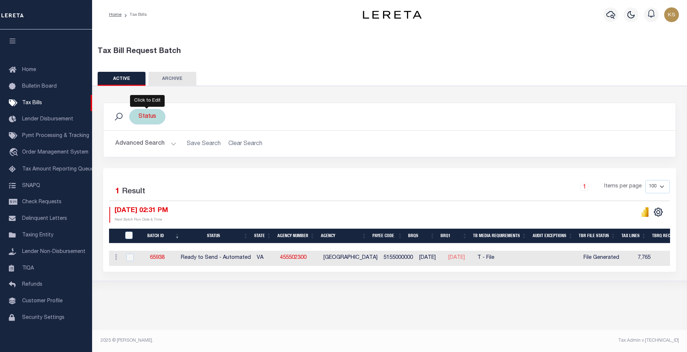
click at [146, 116] on div "Status" at bounding box center [147, 116] width 36 height 15
click at [147, 130] on li "0 selected" at bounding box center [155, 132] width 29 height 8
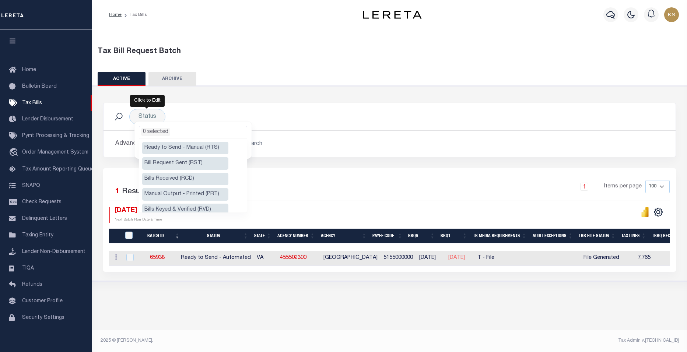
click at [147, 145] on li "Ready to Send - Manual (RTS)" at bounding box center [185, 148] width 86 height 13
select select "RTS"
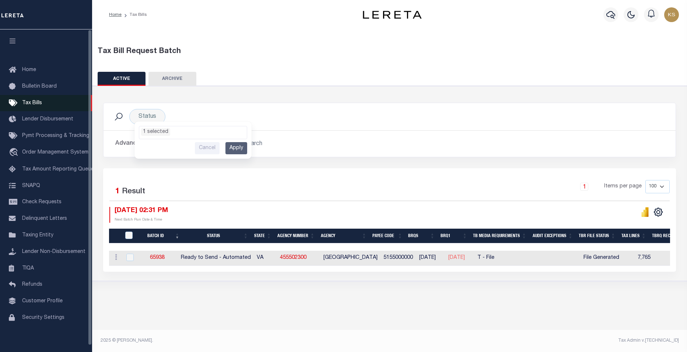
click at [36, 102] on span "Tax Bills" at bounding box center [32, 103] width 20 height 5
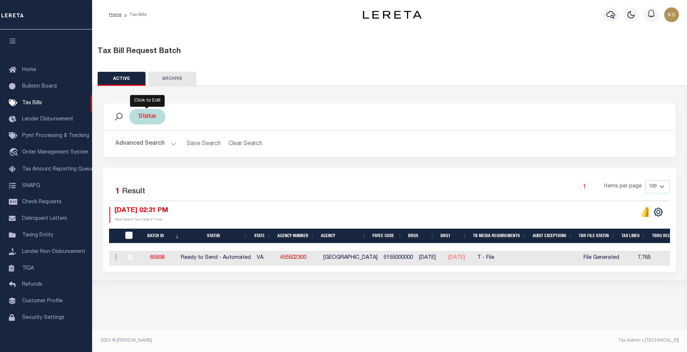
click at [140, 117] on div "Status" at bounding box center [147, 116] width 36 height 15
select select
click at [145, 132] on li "0 selected" at bounding box center [155, 132] width 29 height 8
click at [335, 142] on h2 "Advanced Search Save Search Clear Search TaxBillBatches_dynamictable_____Defaul…" at bounding box center [389, 144] width 560 height 14
click at [200, 144] on h2 "Advanced Search Save Search Clear Search TaxBillBatches_dynamictable_____Defaul…" at bounding box center [389, 144] width 560 height 14
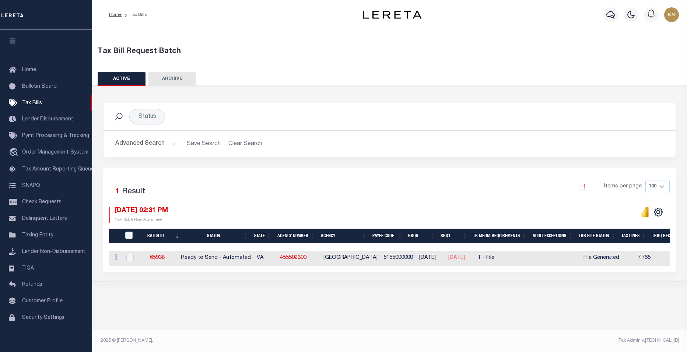
click at [237, 145] on h2 "Advanced Search Save Search Clear Search TaxBillBatches_dynamictable_____Defaul…" at bounding box center [389, 144] width 560 height 14
click at [172, 145] on button "Advanced Search" at bounding box center [145, 144] width 61 height 14
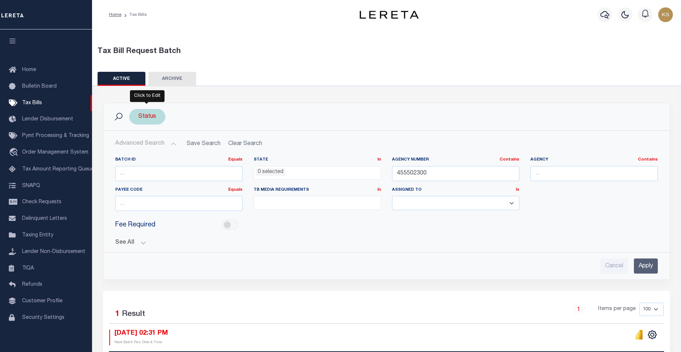
click at [149, 118] on div "Status Ready to Send - Manual (RTS) Bill Request Sent (RST) Bills Received (RCD…" at bounding box center [147, 116] width 36 height 15
click at [152, 131] on li "0 selected" at bounding box center [155, 132] width 29 height 8
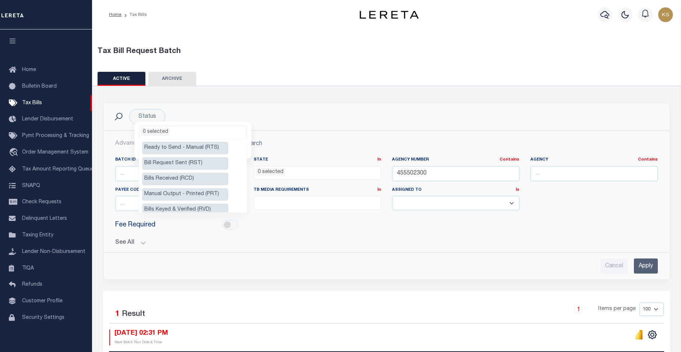
click at [194, 151] on li "Ready to Send - Manual (RTS)" at bounding box center [185, 148] width 86 height 13
select select "RTS"
click at [168, 145] on li "Ready to Send - Manual (RTS)" at bounding box center [185, 148] width 86 height 13
select select "RTS"
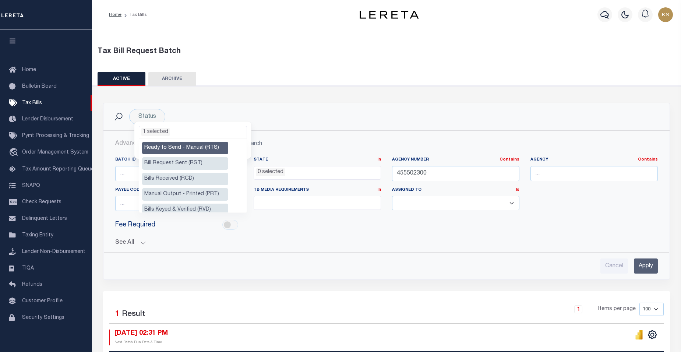
click at [168, 145] on li "Ready to Send - Manual (RTS)" at bounding box center [185, 148] width 86 height 13
select select "RTS"
click at [641, 268] on input "Apply" at bounding box center [646, 265] width 24 height 15
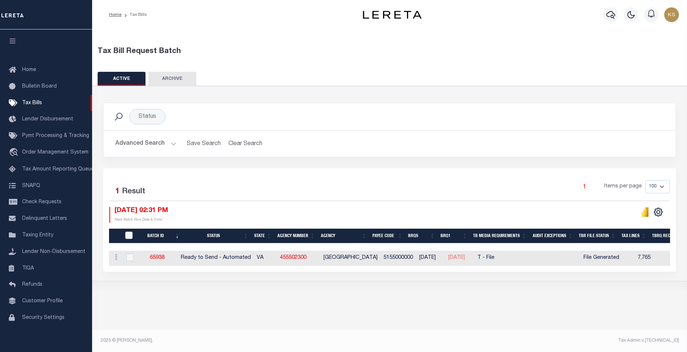
click at [171, 144] on button "Advanced Search" at bounding box center [145, 144] width 61 height 14
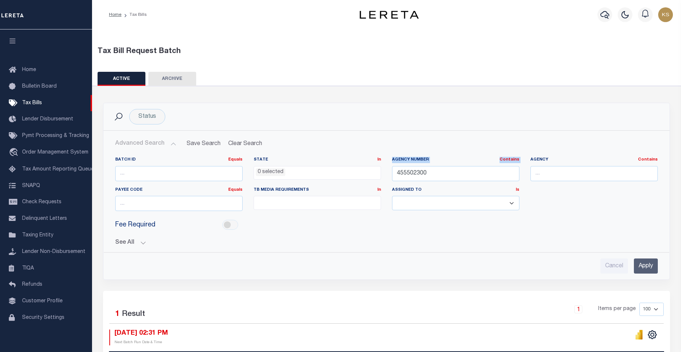
drag, startPoint x: 465, startPoint y: 181, endPoint x: 295, endPoint y: 179, distance: 170.1
click at [295, 179] on div "Batch ID Equals Equals Is Not Equal To Is Greater Than Is Less Than State In In…" at bounding box center [387, 187] width 554 height 60
click at [142, 118] on div "Status Ready to Send - Manual (RTS) Bill Request Sent (RST) Bills Received (RCD…" at bounding box center [147, 116] width 36 height 15
select select
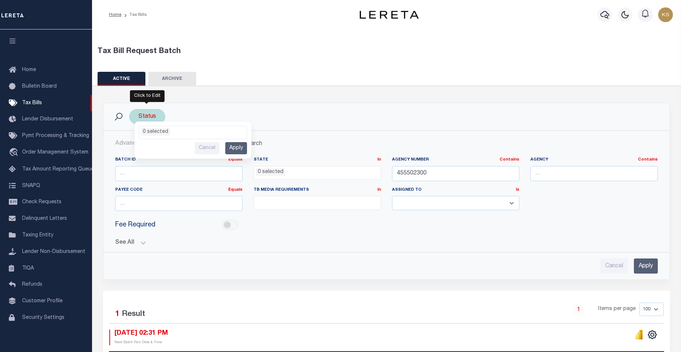
click at [157, 133] on li "0 selected" at bounding box center [155, 132] width 29 height 8
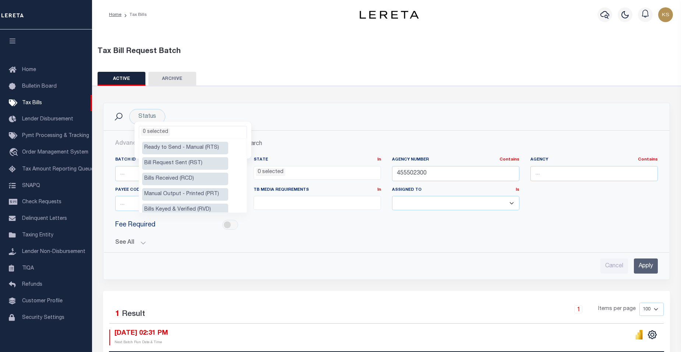
click at [184, 240] on button "See All" at bounding box center [386, 242] width 543 height 7
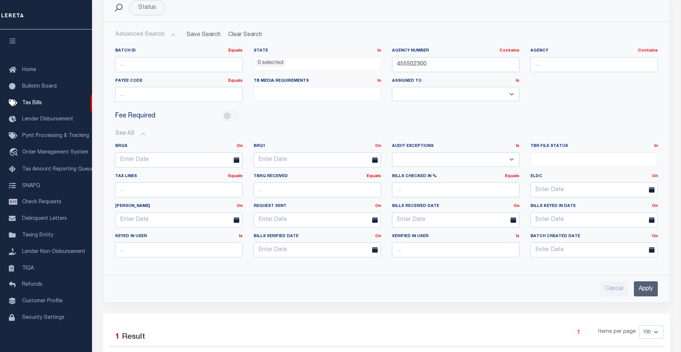
scroll to position [110, 0]
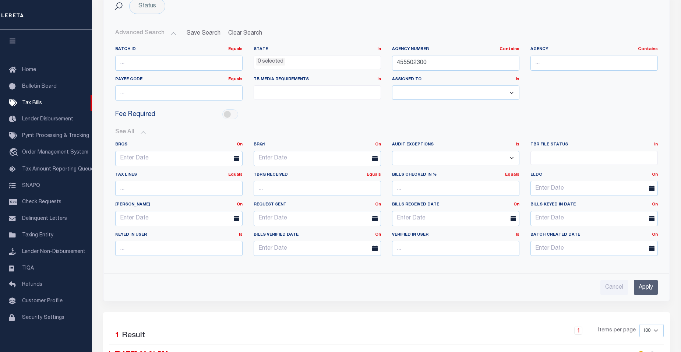
click at [647, 289] on input "Apply" at bounding box center [646, 287] width 24 height 15
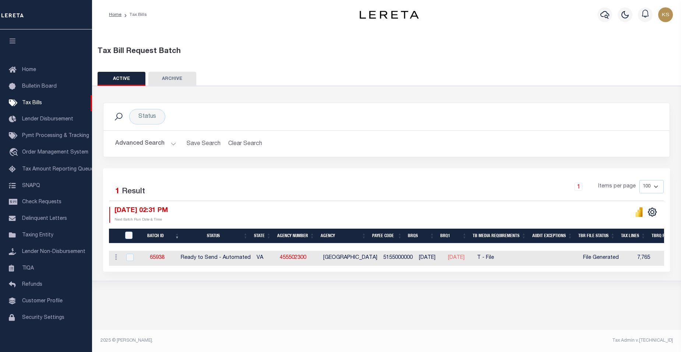
scroll to position [0, 0]
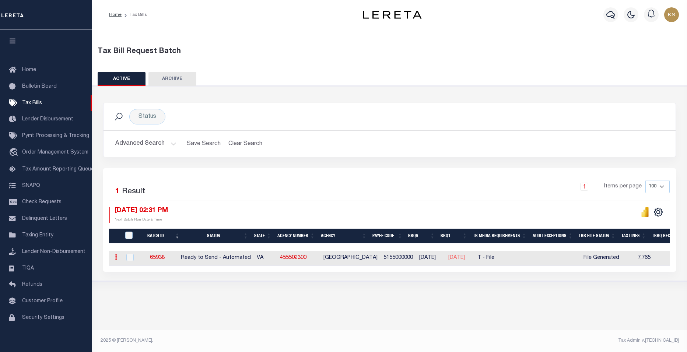
click at [115, 258] on icon at bounding box center [116, 257] width 2 height 6
click at [129, 258] on input "checkbox" at bounding box center [129, 257] width 7 height 7
checkbox input "true"
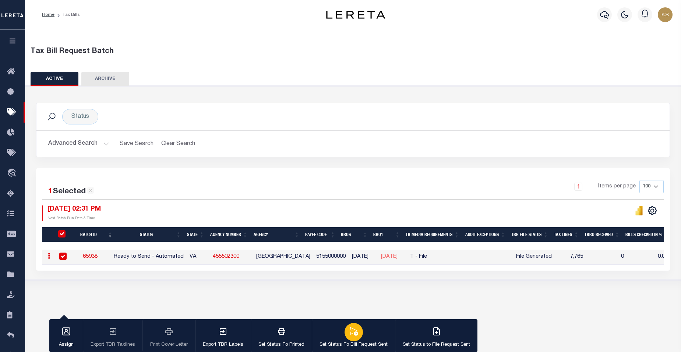
click at [360, 342] on p "Set Status To Bill Request Sent" at bounding box center [354, 344] width 68 height 7
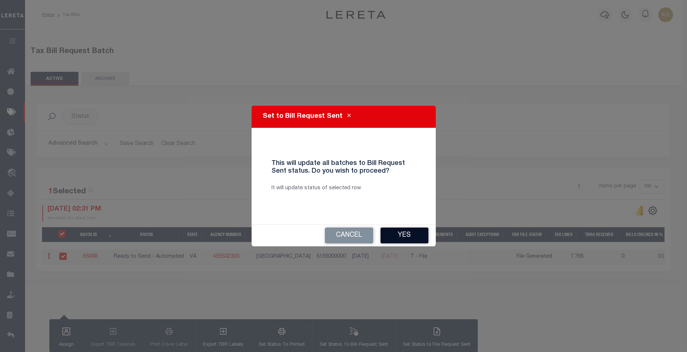
click at [405, 236] on button "Yes" at bounding box center [404, 236] width 48 height 16
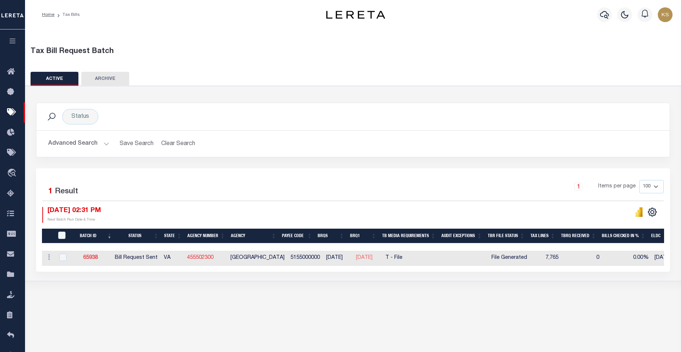
click at [209, 258] on link "455502300" at bounding box center [200, 257] width 27 height 5
checkbox input "true"
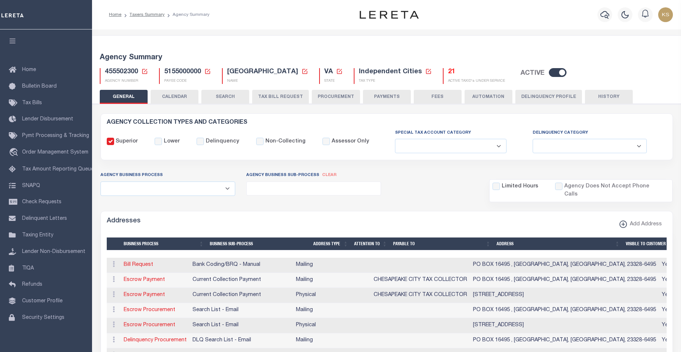
select select
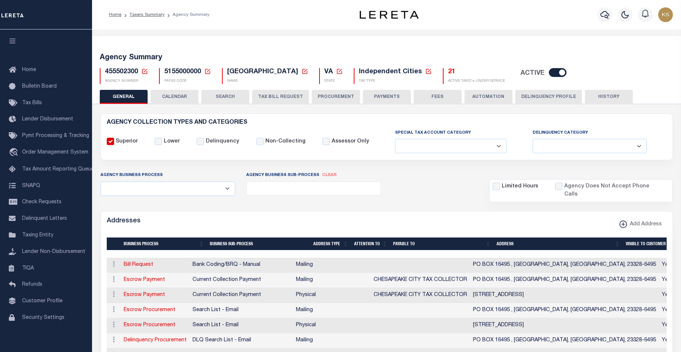
click at [610, 95] on button "HISTORY" at bounding box center [609, 97] width 48 height 14
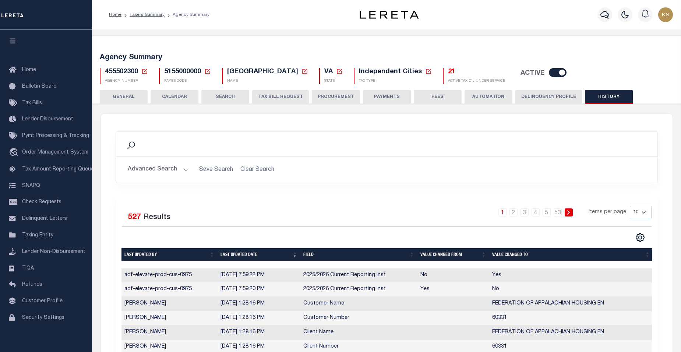
click at [137, 217] on span "527" at bounding box center [134, 218] width 13 height 8
click at [147, 217] on label "Results" at bounding box center [156, 218] width 27 height 12
click at [279, 97] on button "TAX BILL REQUEST" at bounding box center [280, 97] width 57 height 14
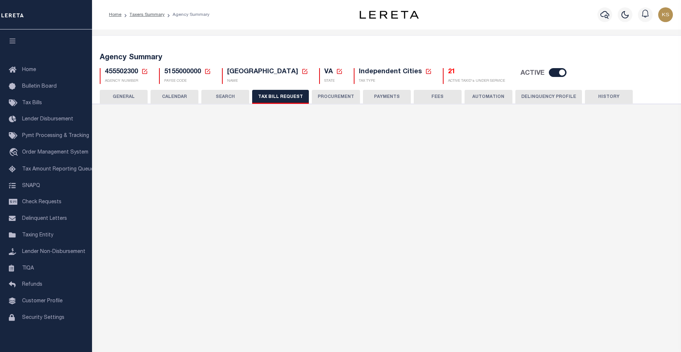
select select "27"
checkbox input "false"
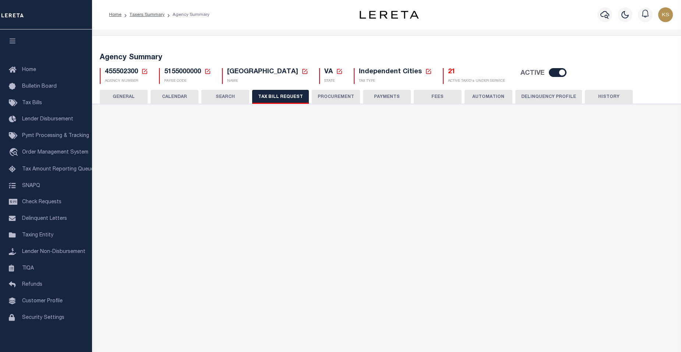
select select "22"
select select "true"
select select "14"
type input "799"
select select
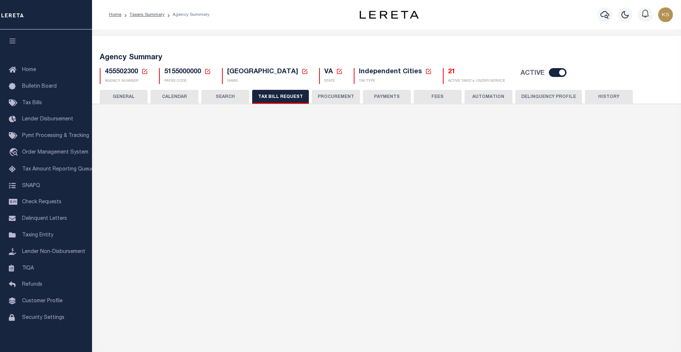
select select "2"
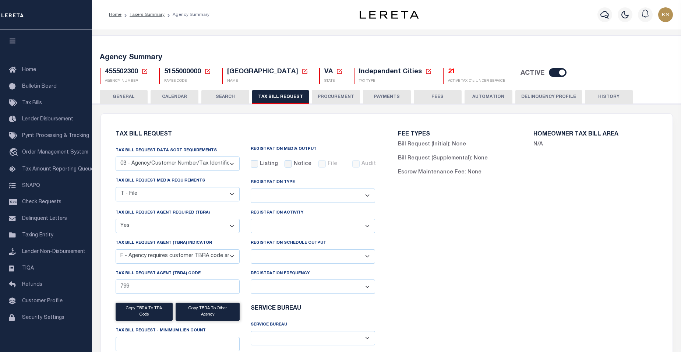
click at [609, 96] on button "HISTORY" at bounding box center [609, 97] width 48 height 14
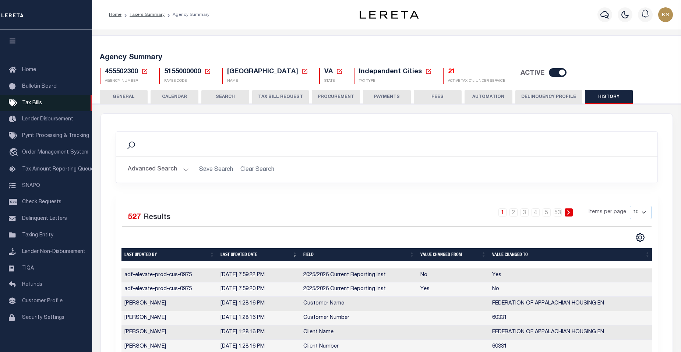
click at [36, 102] on span "Tax Bills" at bounding box center [32, 103] width 20 height 5
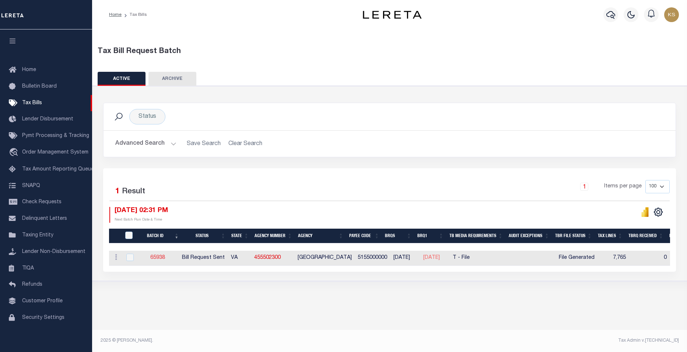
click at [159, 257] on link "65938" at bounding box center [157, 257] width 15 height 5
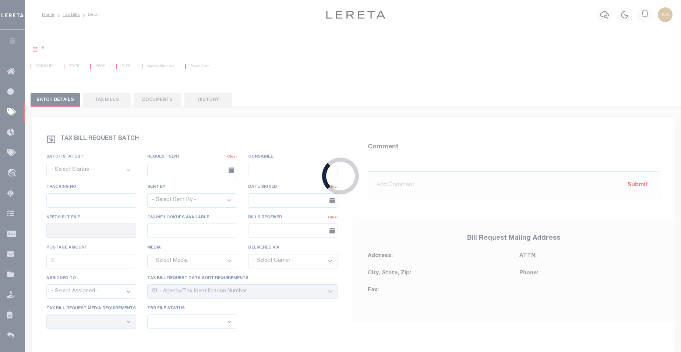
select select "RST"
type input "[DATE]"
select select
type input "No"
type input "Yes"
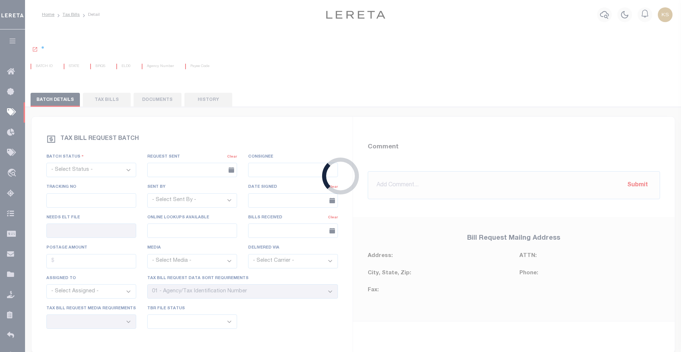
select select "27"
select select "22"
select select "2"
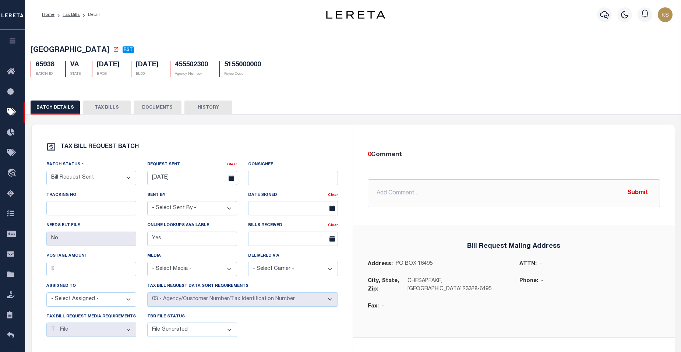
click at [109, 110] on button "TAX BILLS" at bounding box center [107, 108] width 48 height 14
